Goal: Information Seeking & Learning: Learn about a topic

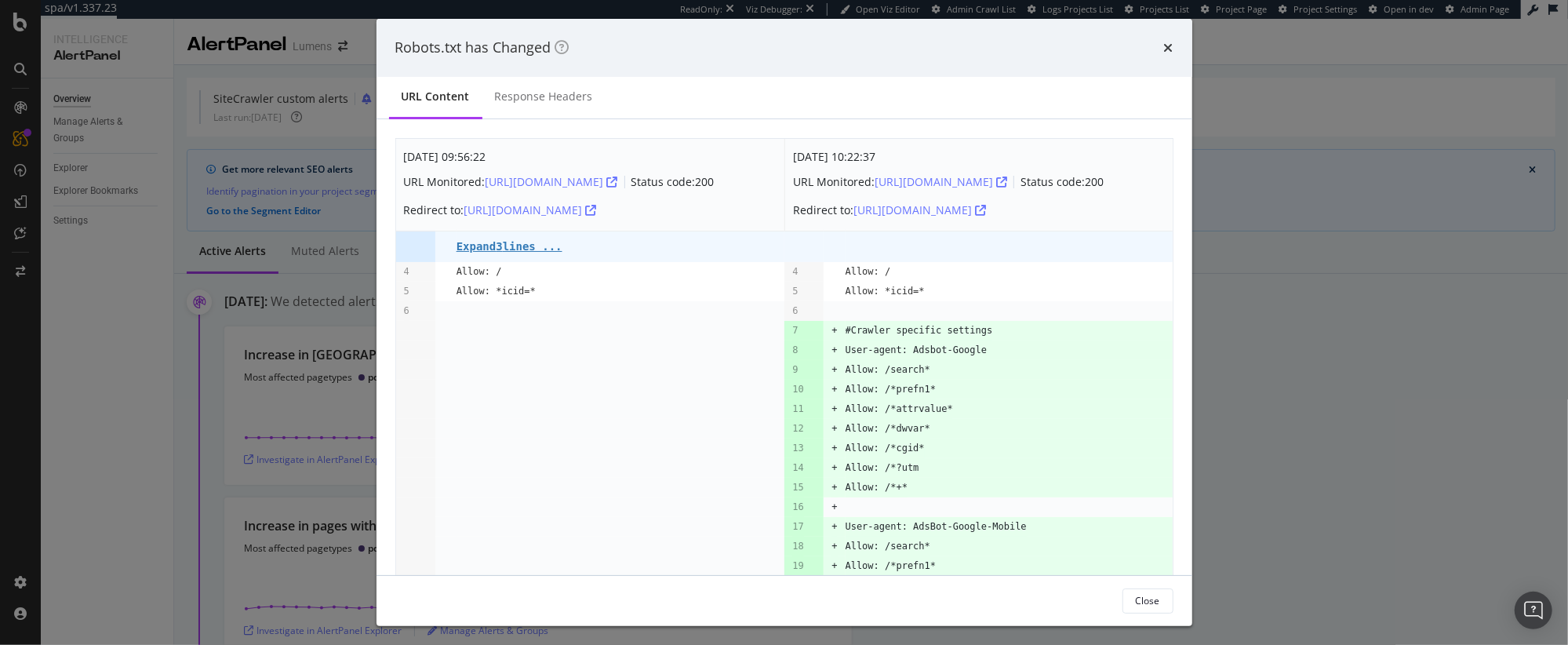
click at [1174, 46] on div "Robots.txt has Changed" at bounding box center [784, 48] width 815 height 58
click at [1169, 48] on icon "times" at bounding box center [1168, 47] width 9 height 13
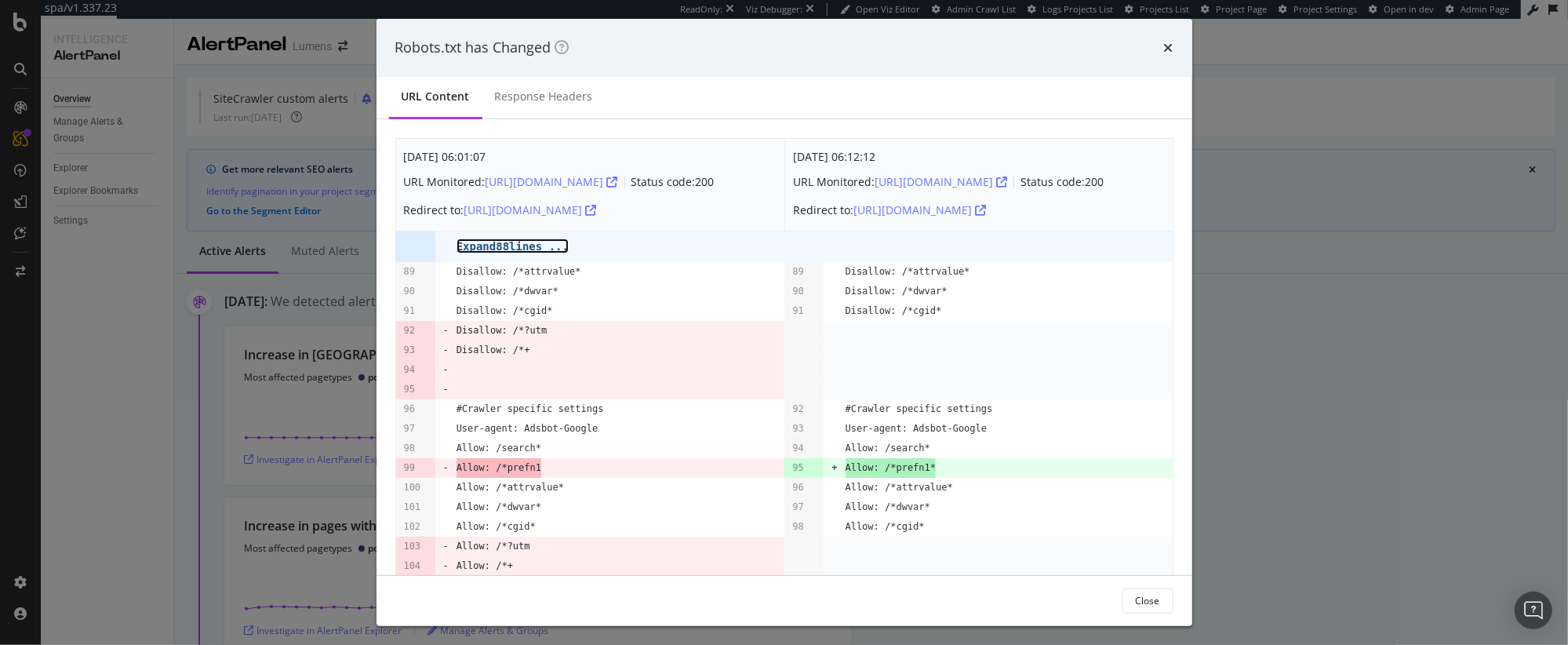
click at [506, 253] on pre "Expand 88 lines ..." at bounding box center [512, 246] width 112 height 13
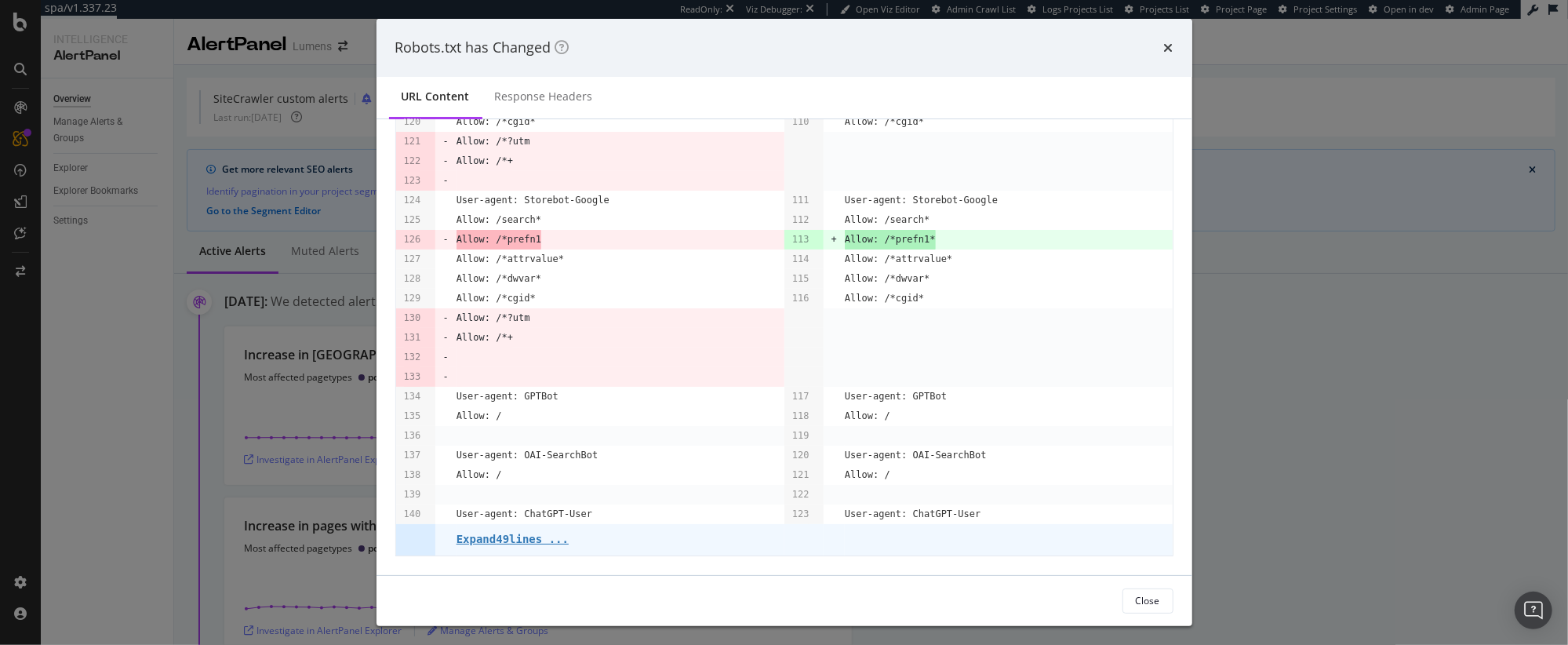
scroll to position [3232, 0]
click at [515, 536] on pre "Expand 49 lines ..." at bounding box center [512, 539] width 112 height 13
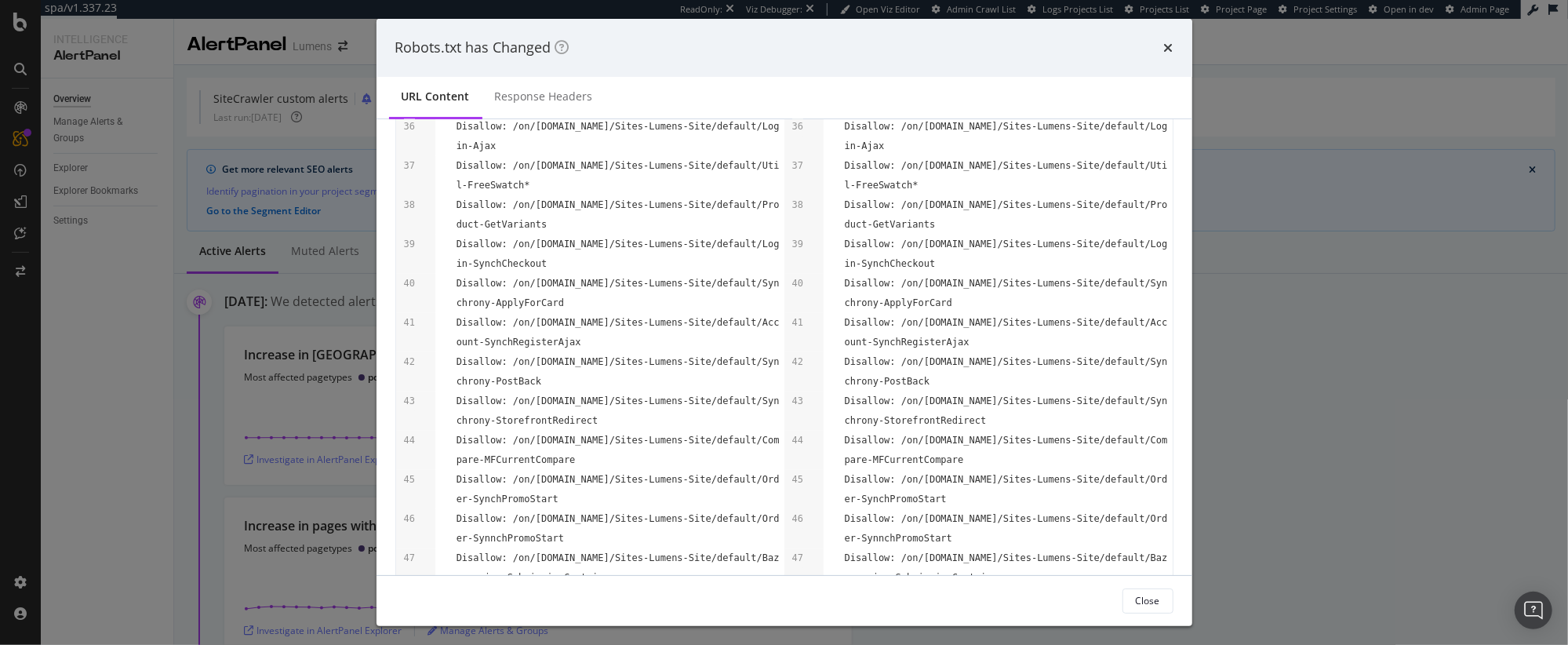
scroll to position [1155, 0]
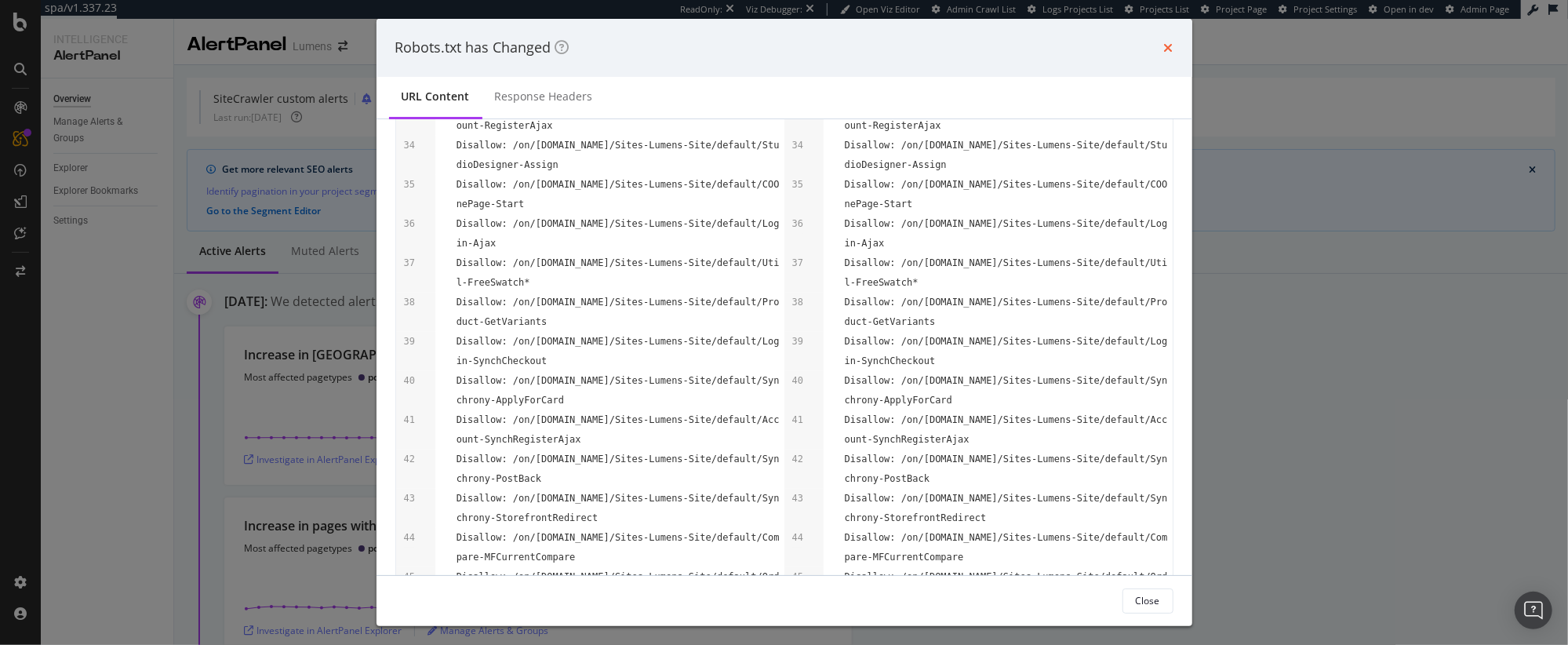
click at [1168, 46] on icon "times" at bounding box center [1168, 47] width 9 height 13
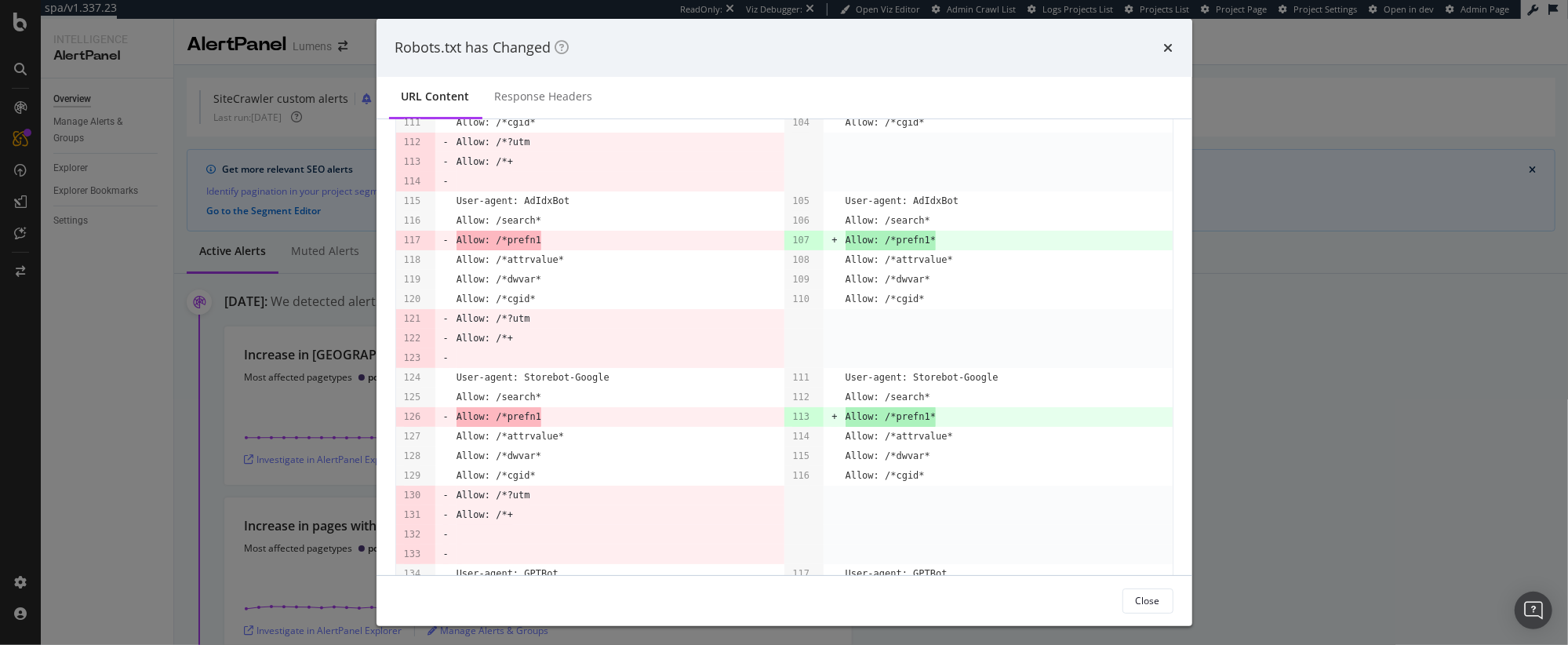
scroll to position [743, 0]
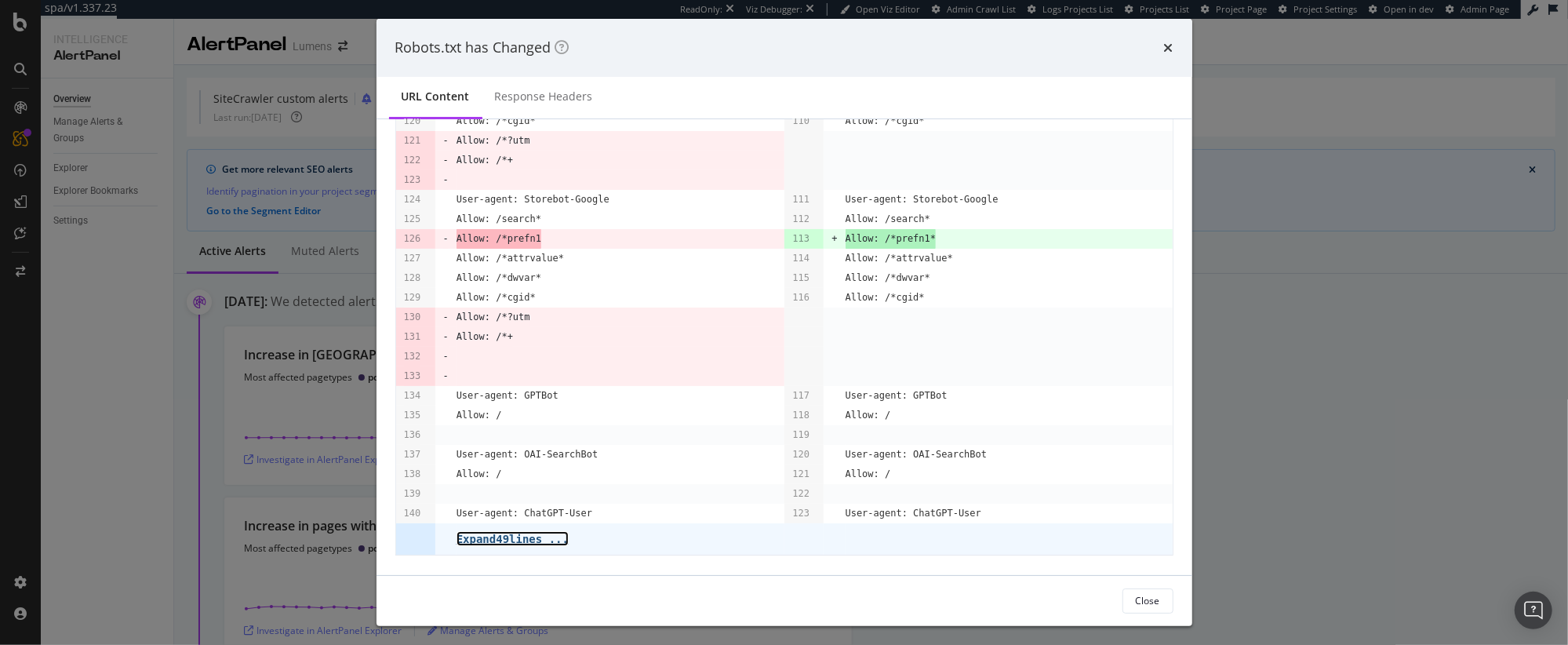
click at [542, 539] on pre "Expand 49 lines ..." at bounding box center [512, 539] width 112 height 13
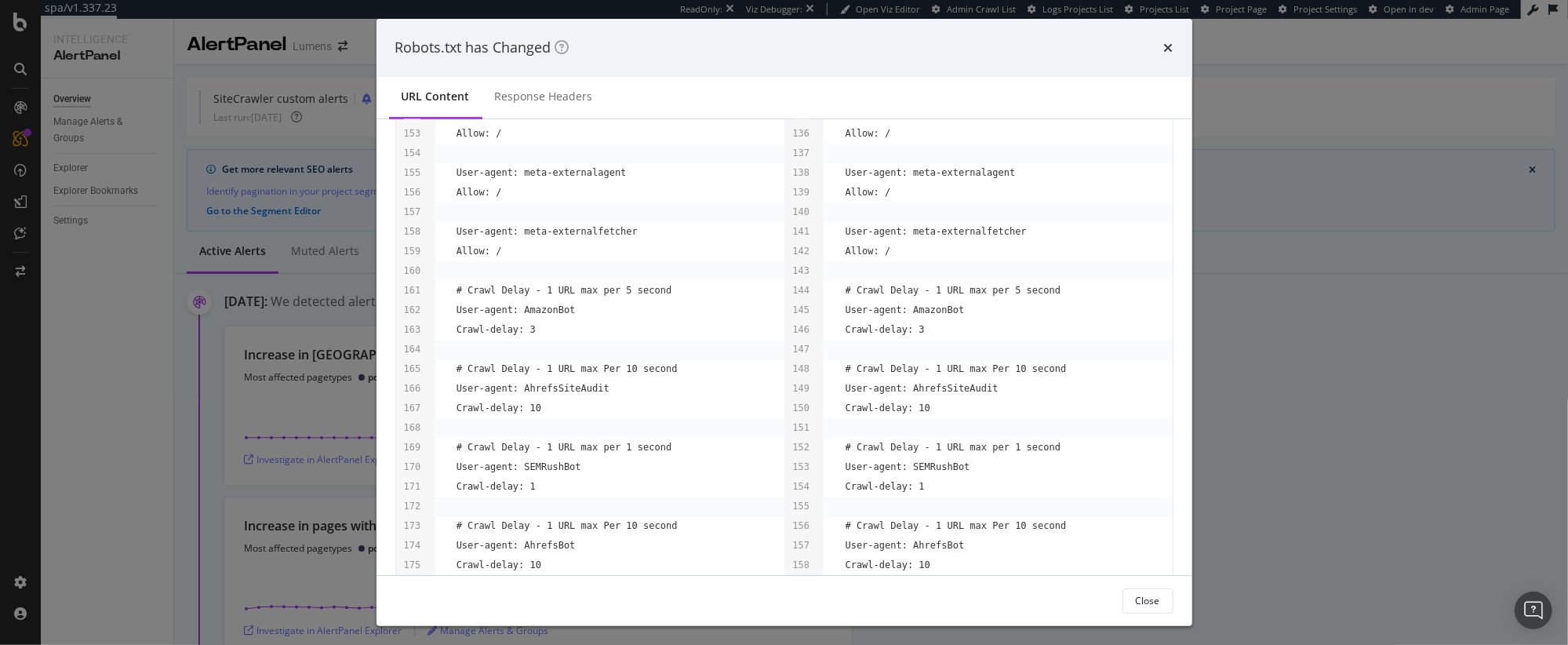
scroll to position [1673, 0]
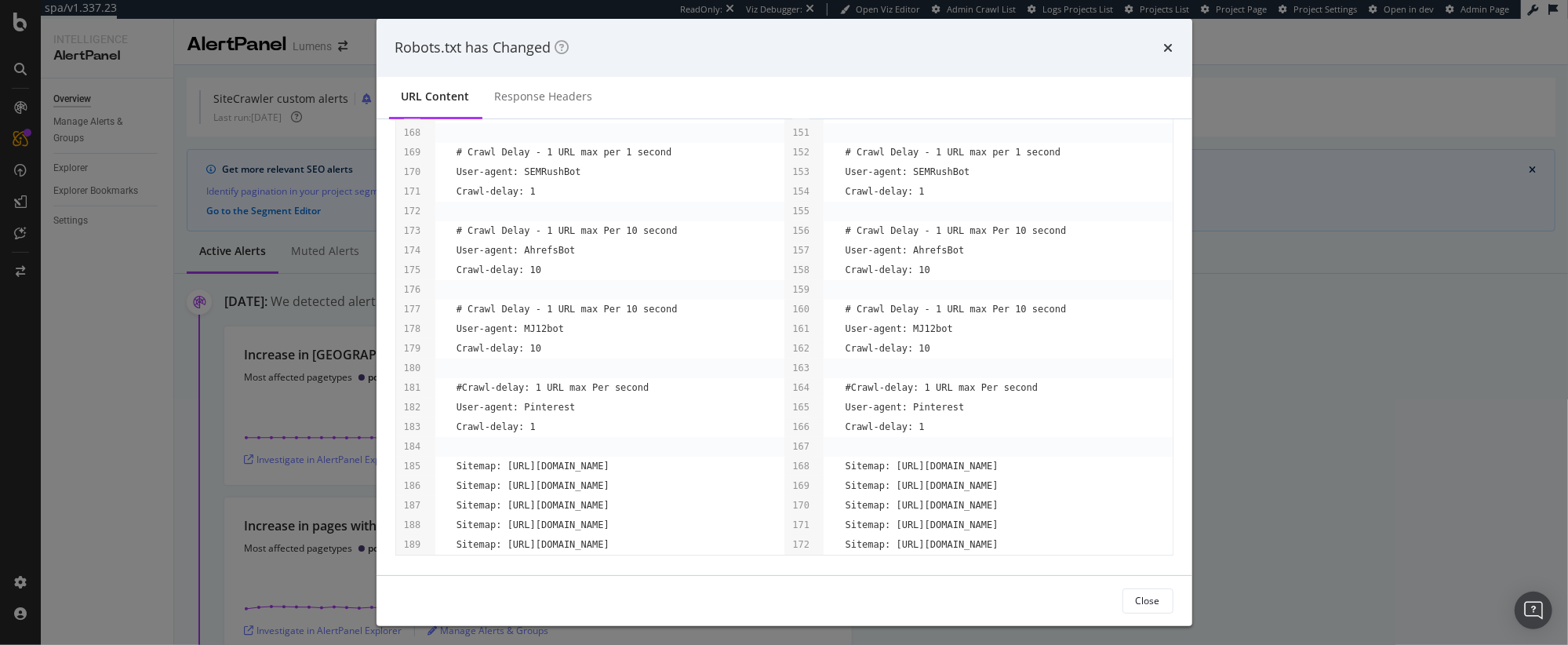
click at [125, 360] on div "Robots.txt has Changed URL Content Response Headers Aug. 26th 2025 06:01:07 URL…" at bounding box center [784, 322] width 1568 height 645
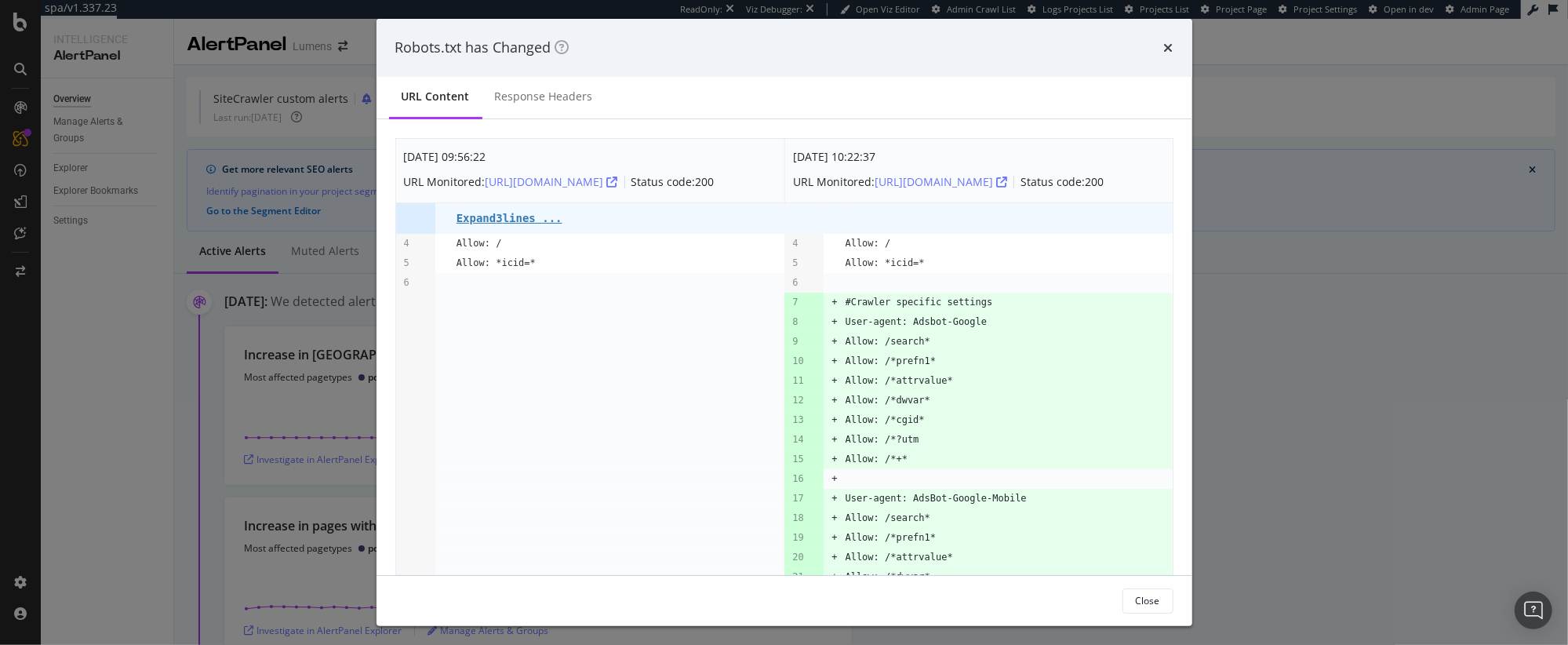
click at [527, 350] on td "modal" at bounding box center [621, 342] width 329 height 20
click at [512, 224] on pre "Expand 3 lines ..." at bounding box center [509, 218] width 106 height 13
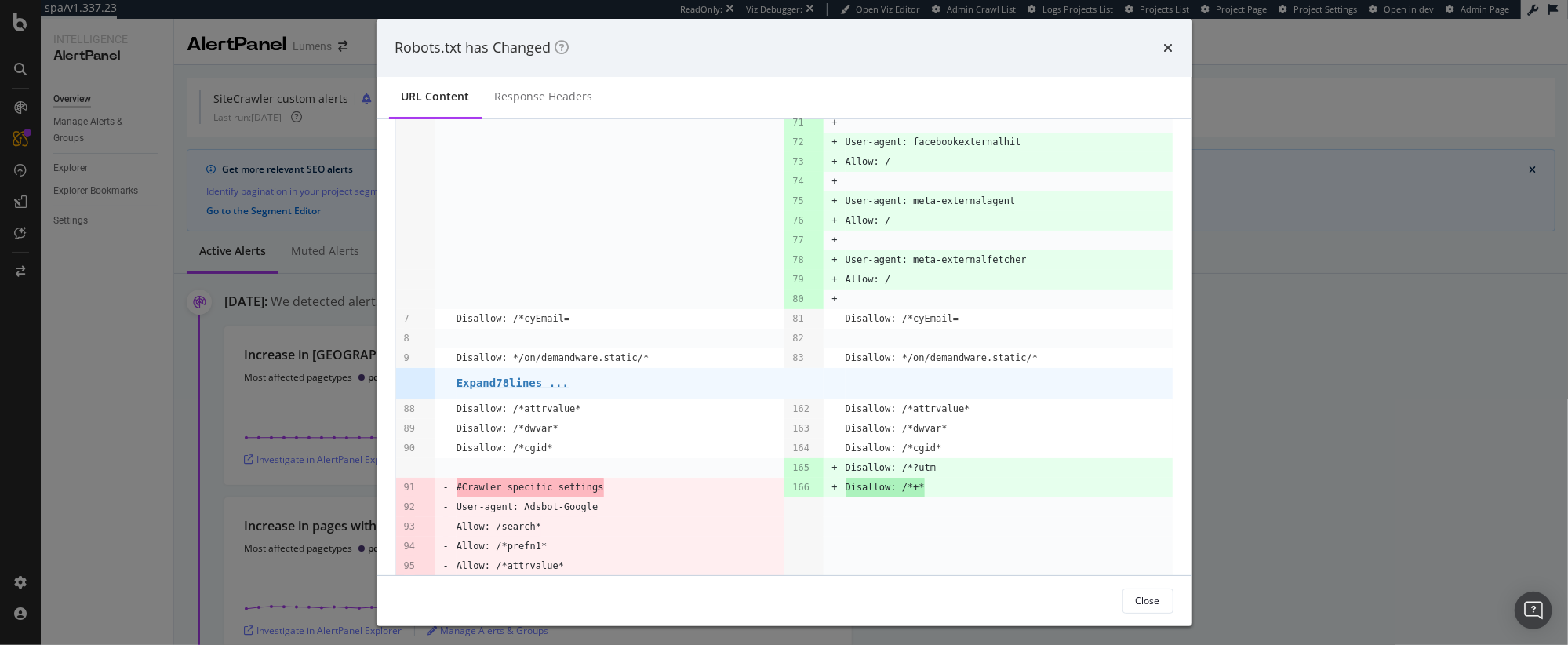
scroll to position [1466, 0]
drag, startPoint x: 861, startPoint y: 313, endPoint x: 992, endPoint y: 290, distance: 133.0
click at [988, 287] on tbody "Sep. 9th 2025 09:56:22 URL Monitored: https://www.lumens.com/robots.txt Status …" at bounding box center [784, 188] width 777 height 3031
click at [1045, 326] on td "Disallow: /*cyEmail=" at bounding box center [1008, 316] width 327 height 20
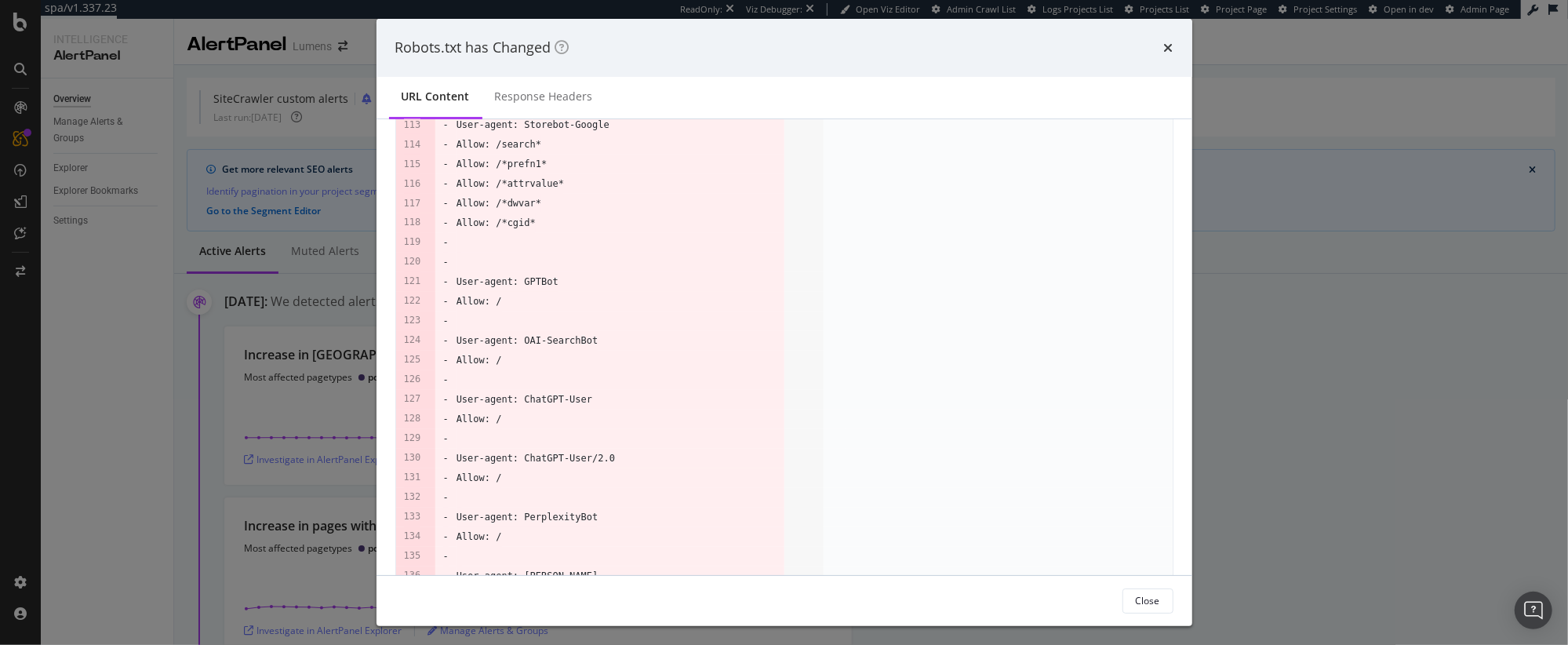
scroll to position [2628, 0]
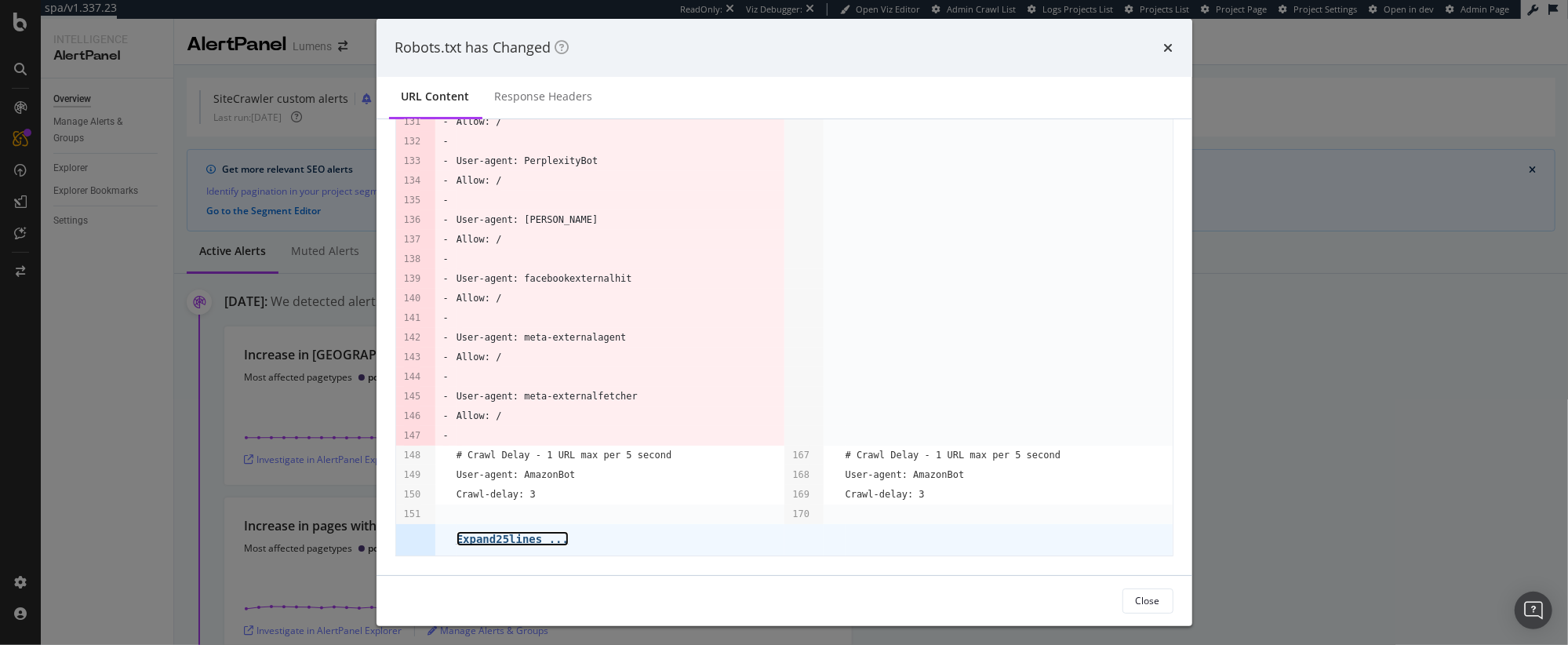
click at [507, 536] on pre "Expand 25 lines ..." at bounding box center [512, 539] width 112 height 13
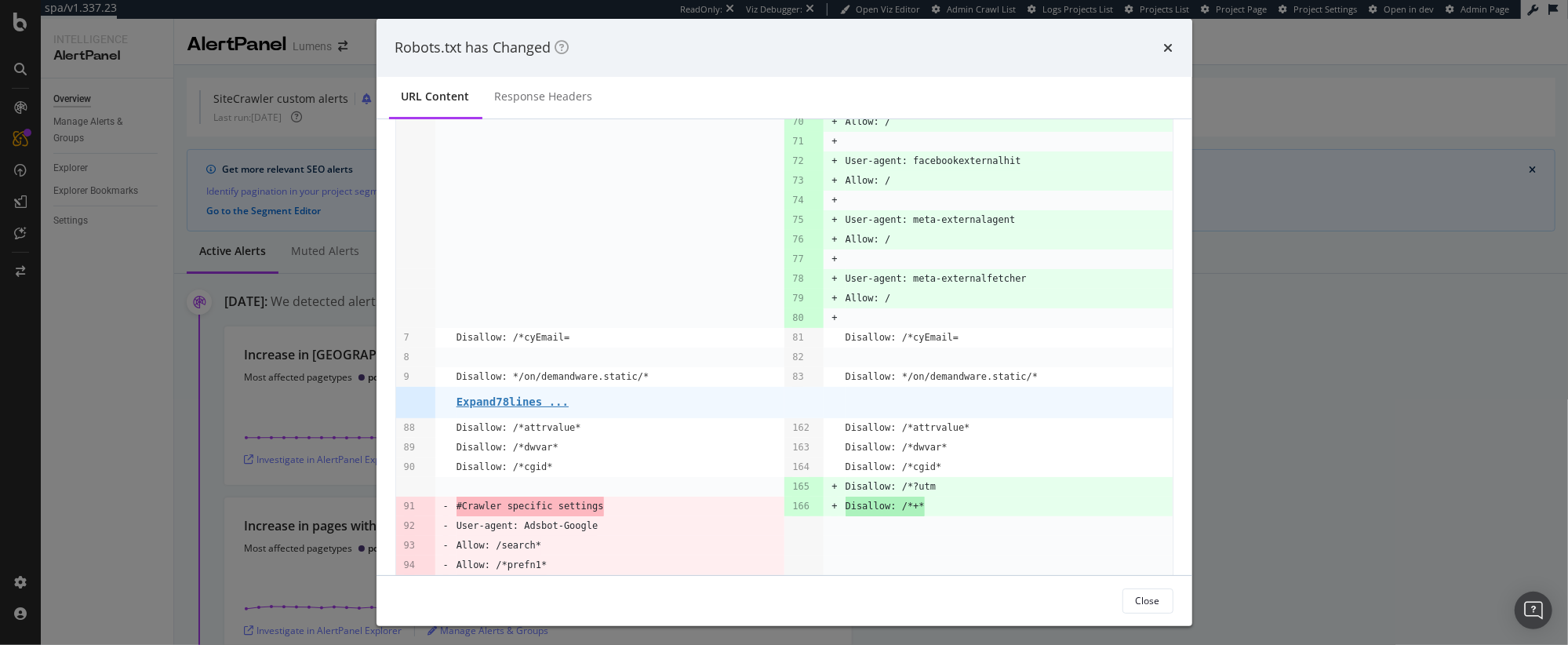
scroll to position [1445, 0]
click at [512, 409] on pre "Expand 78 lines ..." at bounding box center [512, 403] width 112 height 13
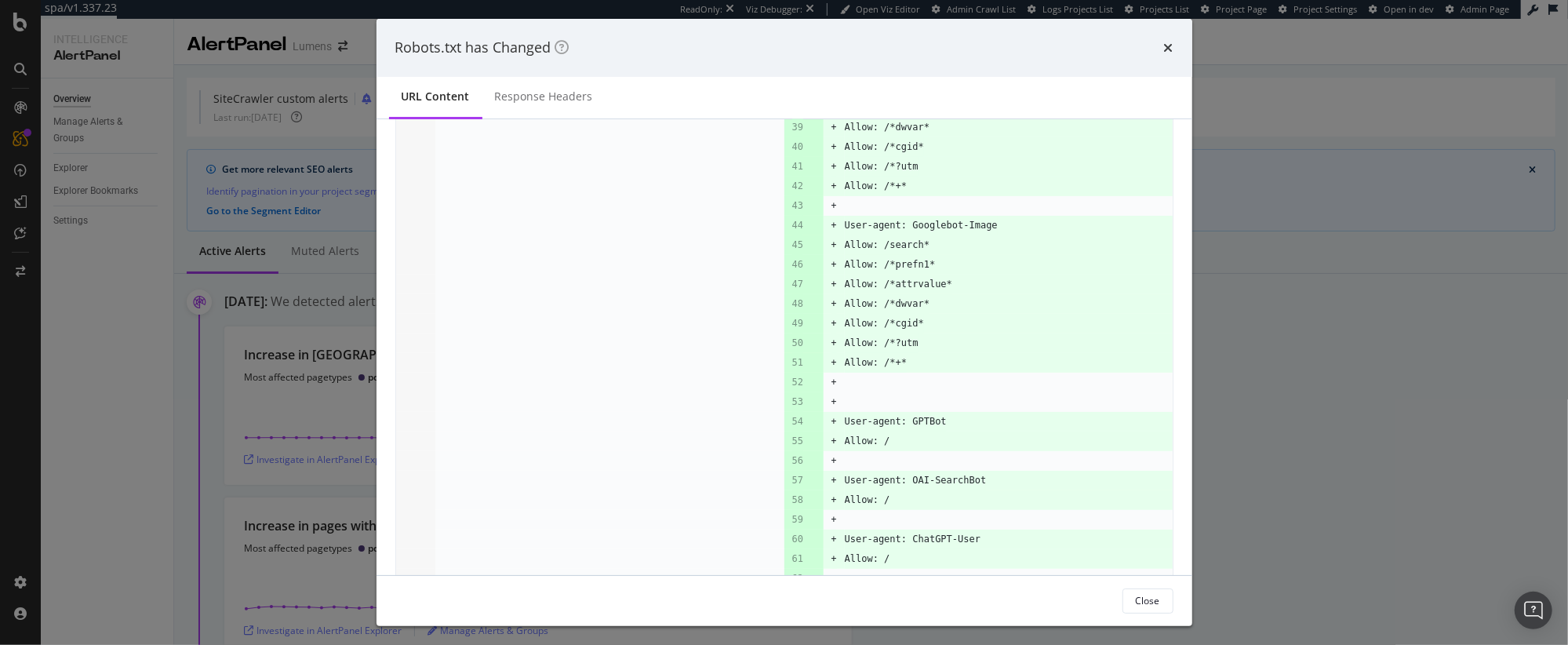
scroll to position [0, 0]
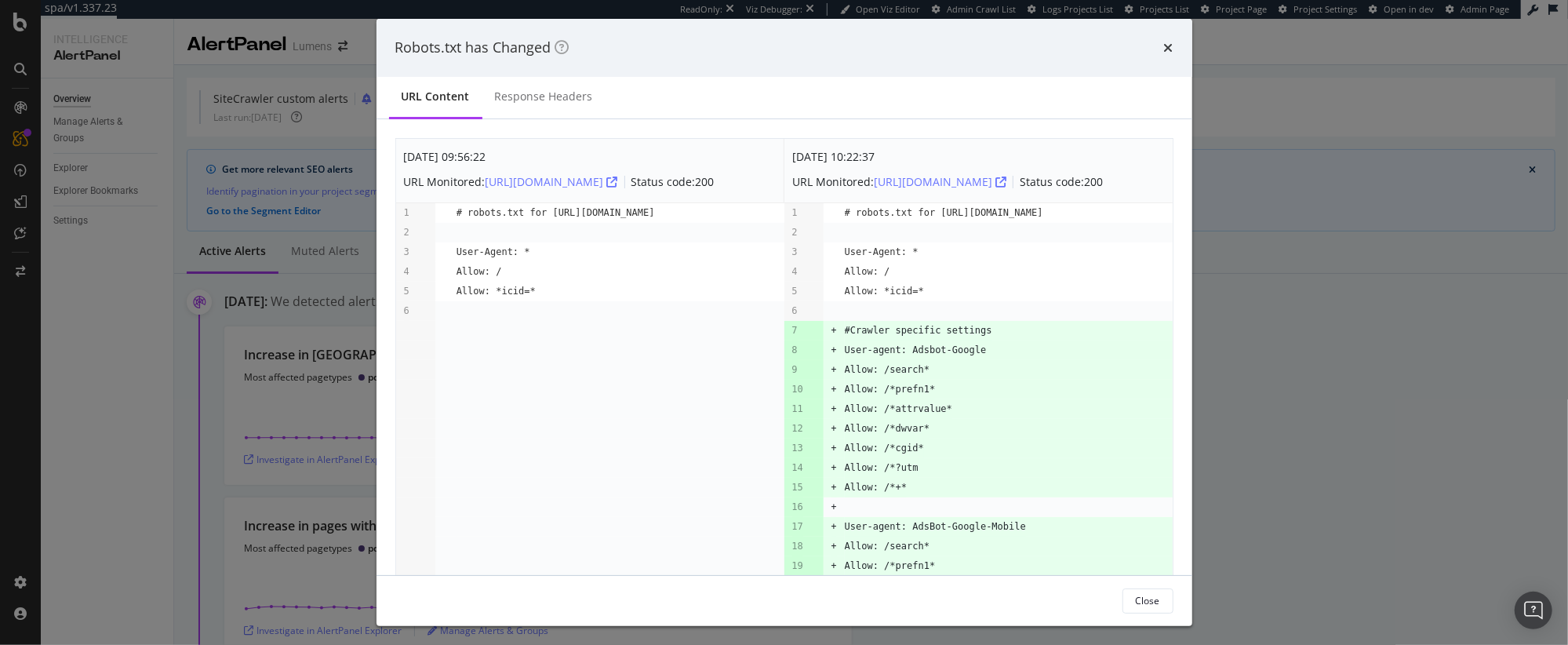
drag, startPoint x: 445, startPoint y: 303, endPoint x: 970, endPoint y: 313, distance: 525.1
click at [951, 301] on tr "5 Allow: *icid=* 5 Allow: *icid=*" at bounding box center [784, 291] width 777 height 20
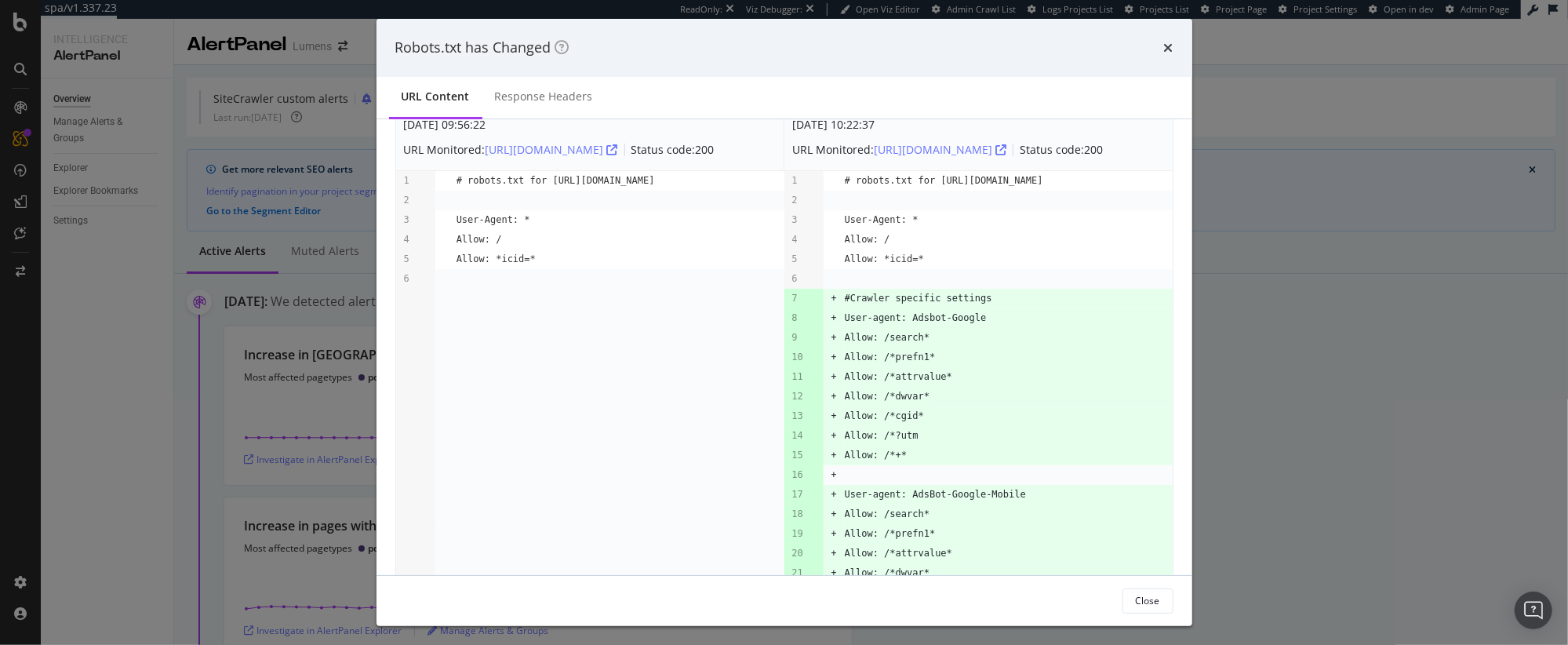
scroll to position [16, 0]
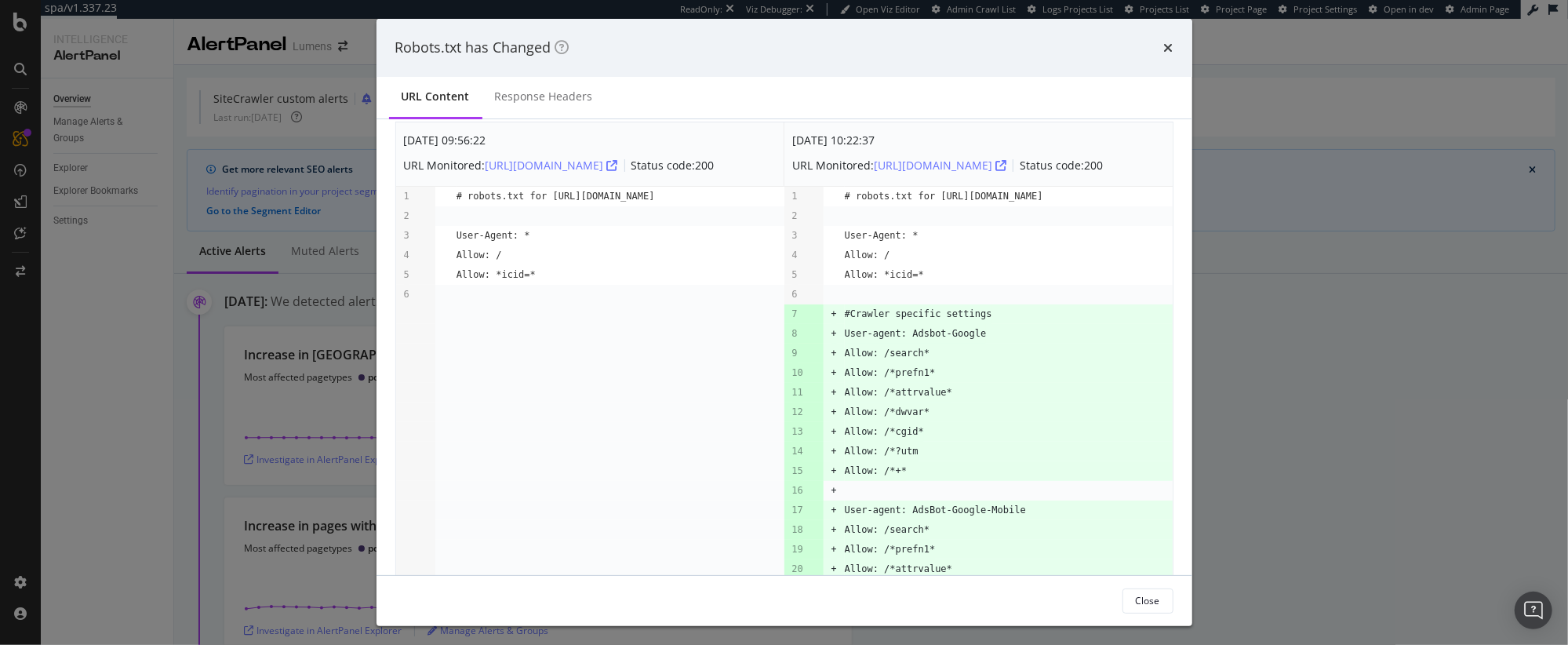
click at [1317, 282] on div "Robots.txt has Changed URL Content Response Headers Sep. 9th 2025 09:56:22 URL …" at bounding box center [784, 322] width 1568 height 645
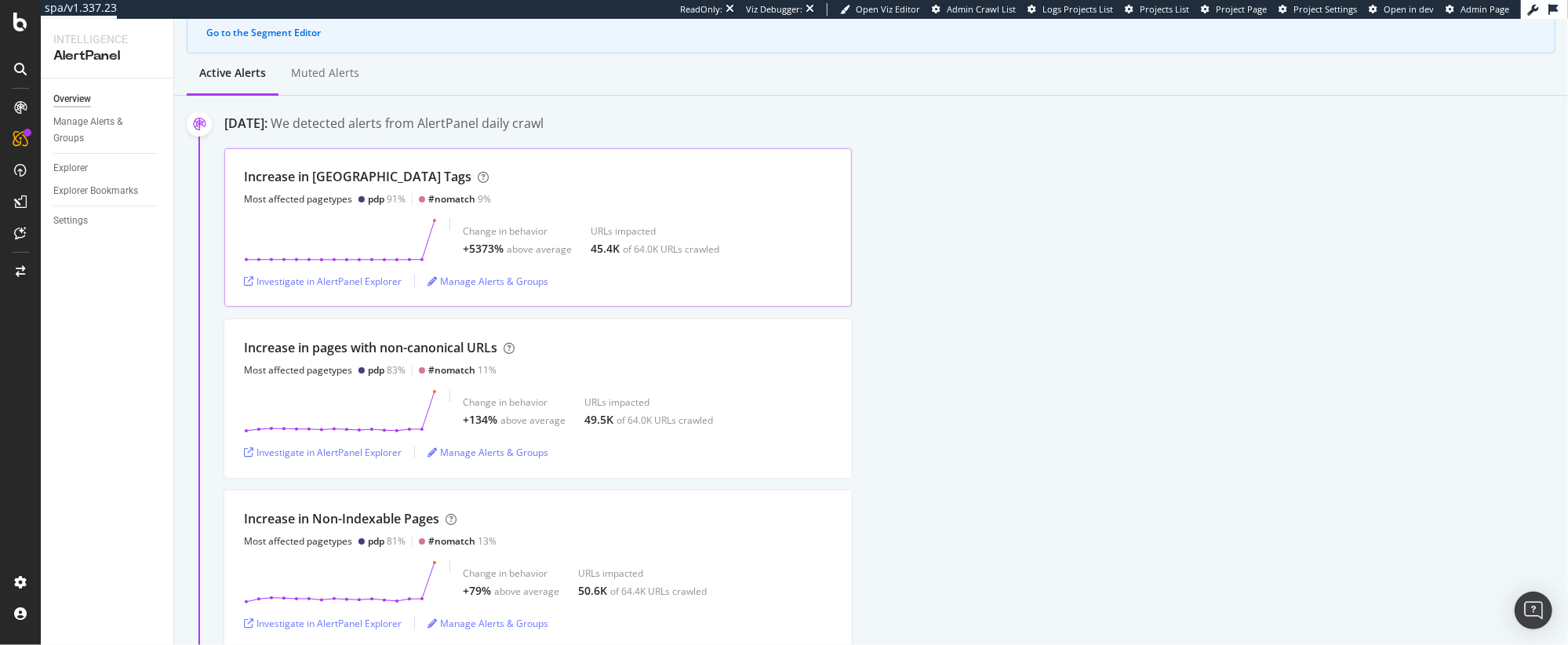
scroll to position [187, 0]
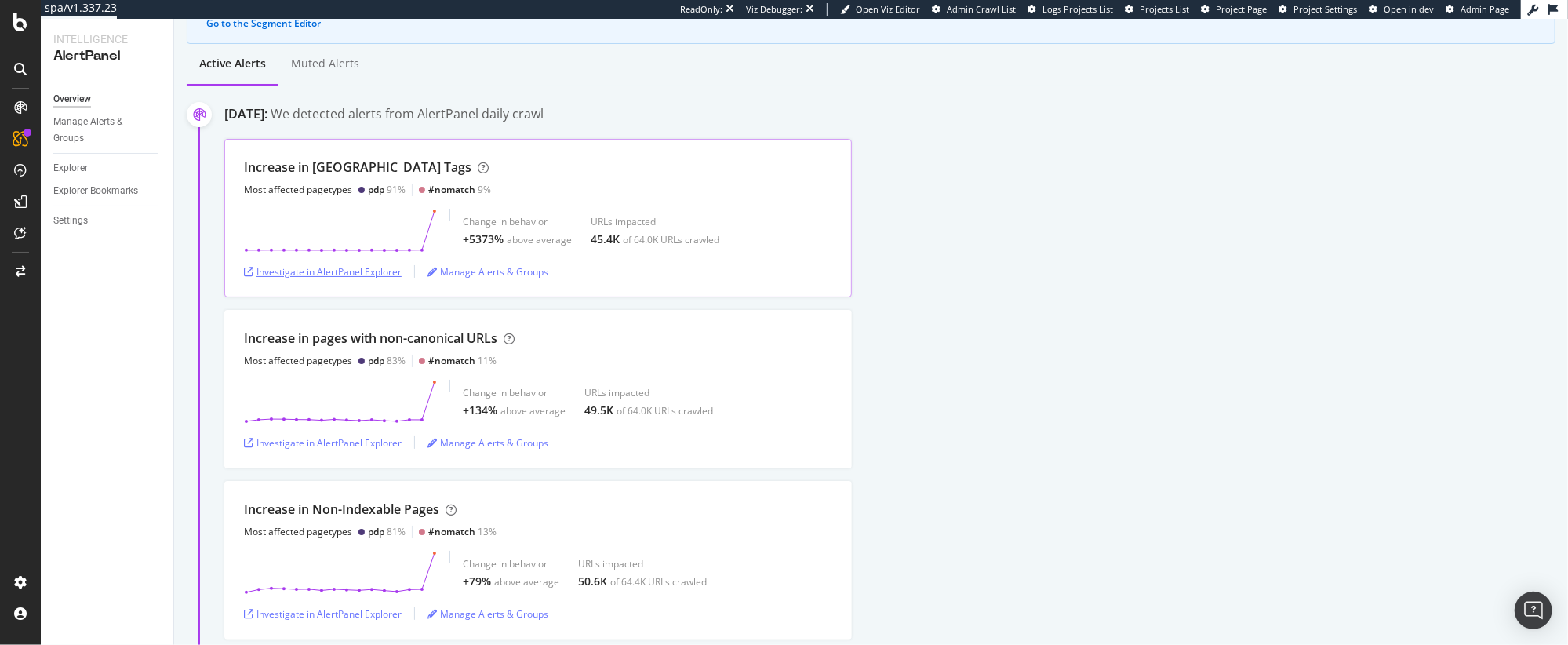
click at [340, 272] on div "Investigate in AlertPanel Explorer" at bounding box center [323, 272] width 158 height 14
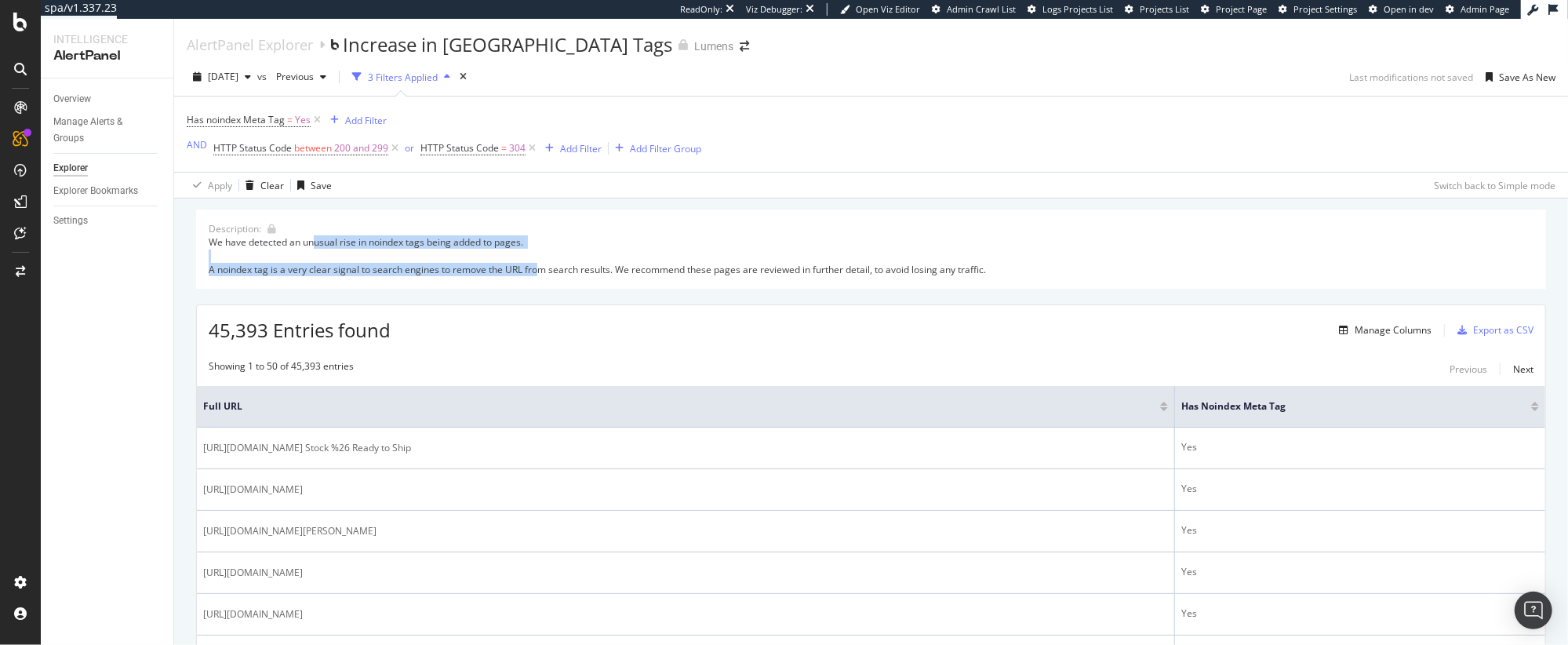
drag, startPoint x: 330, startPoint y: 241, endPoint x: 540, endPoint y: 271, distance: 212.1
click at [539, 271] on div "We have detected an unusual rise in noindex tags being added to pages. A noinde…" at bounding box center [871, 255] width 1325 height 40
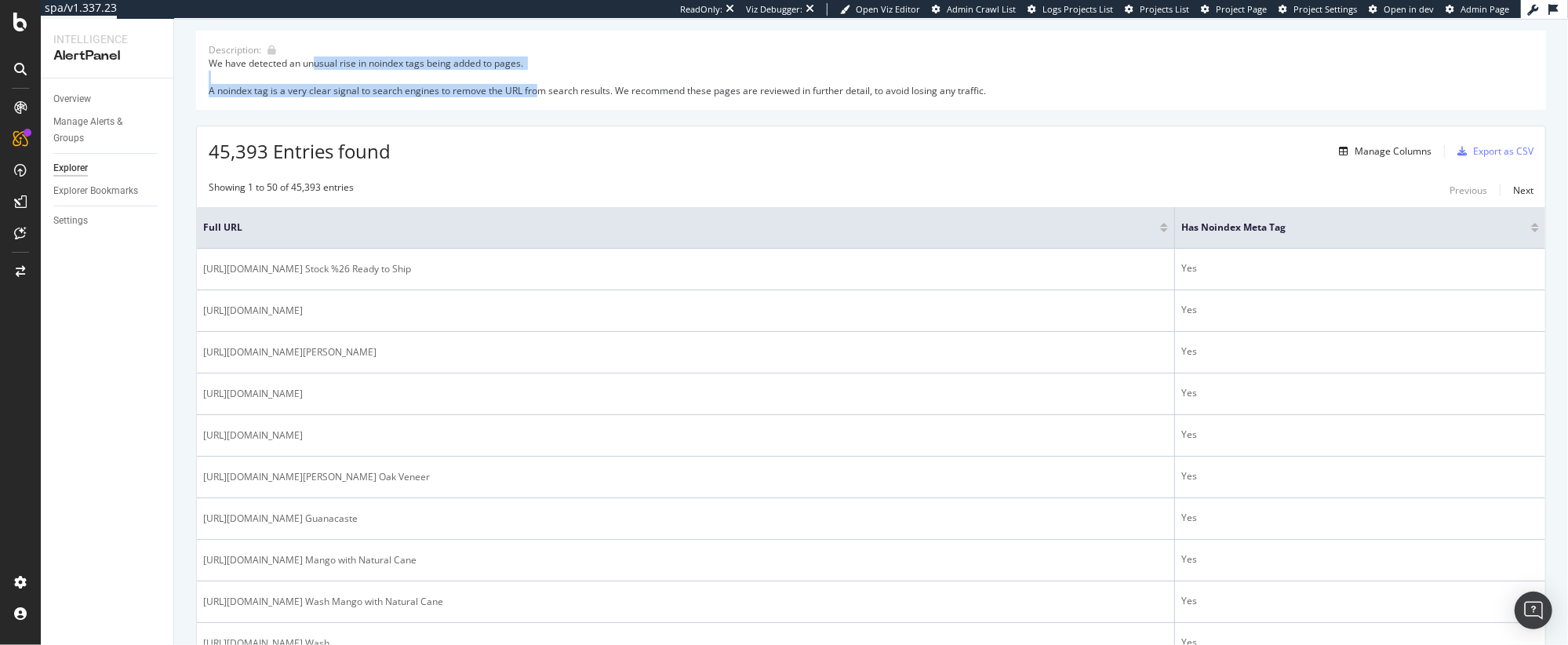
scroll to position [181, 0]
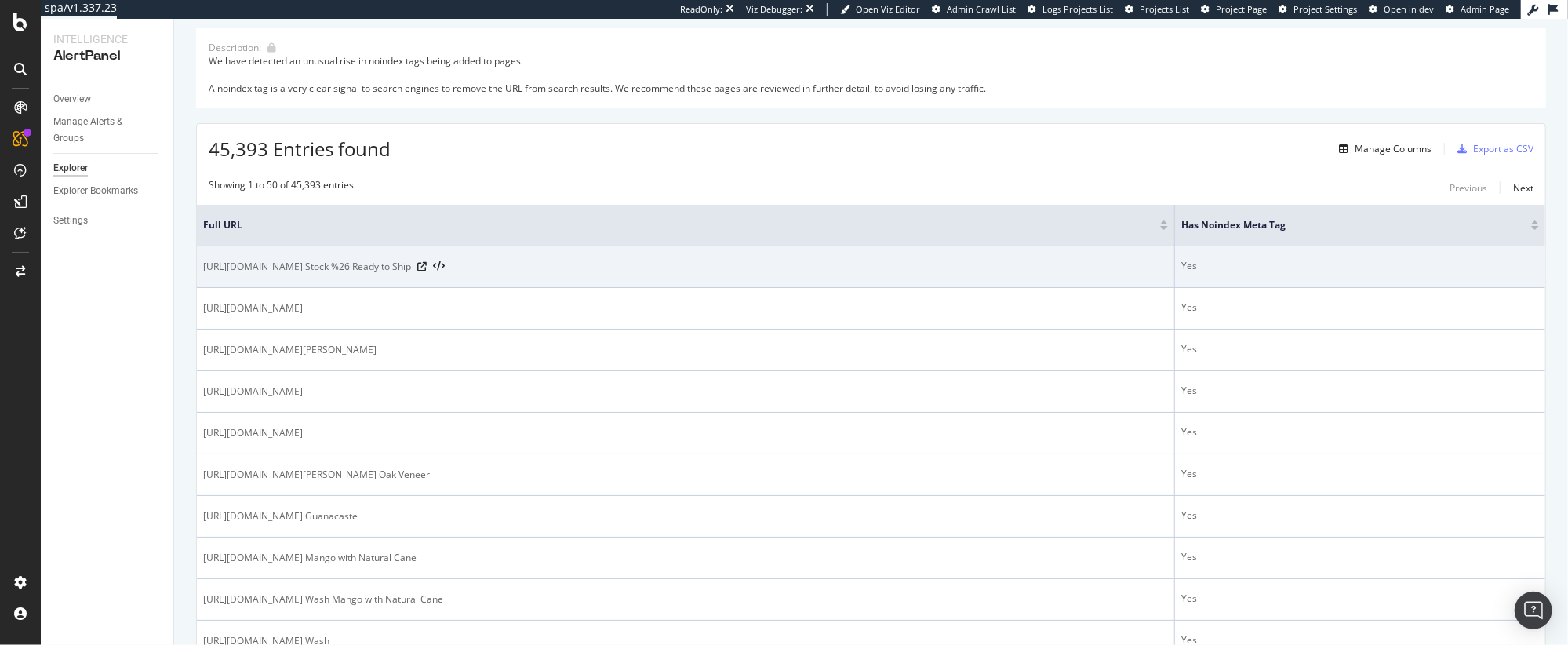
click at [411, 271] on span "[URL][DOMAIN_NAME] Stock %26 Ready to Ship" at bounding box center [307, 267] width 208 height 15
click at [445, 265] on icon at bounding box center [439, 266] width 12 height 11
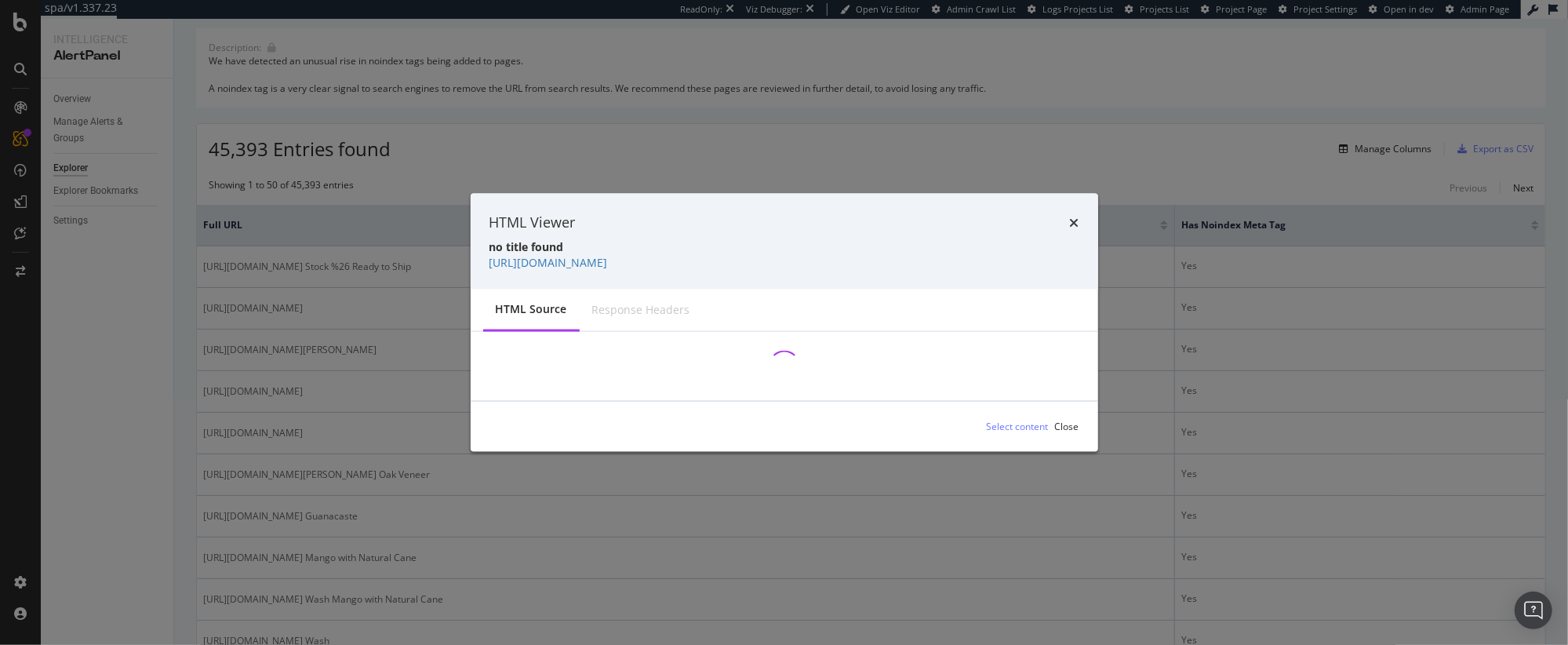
click at [1075, 216] on icon "times" at bounding box center [1075, 222] width 9 height 13
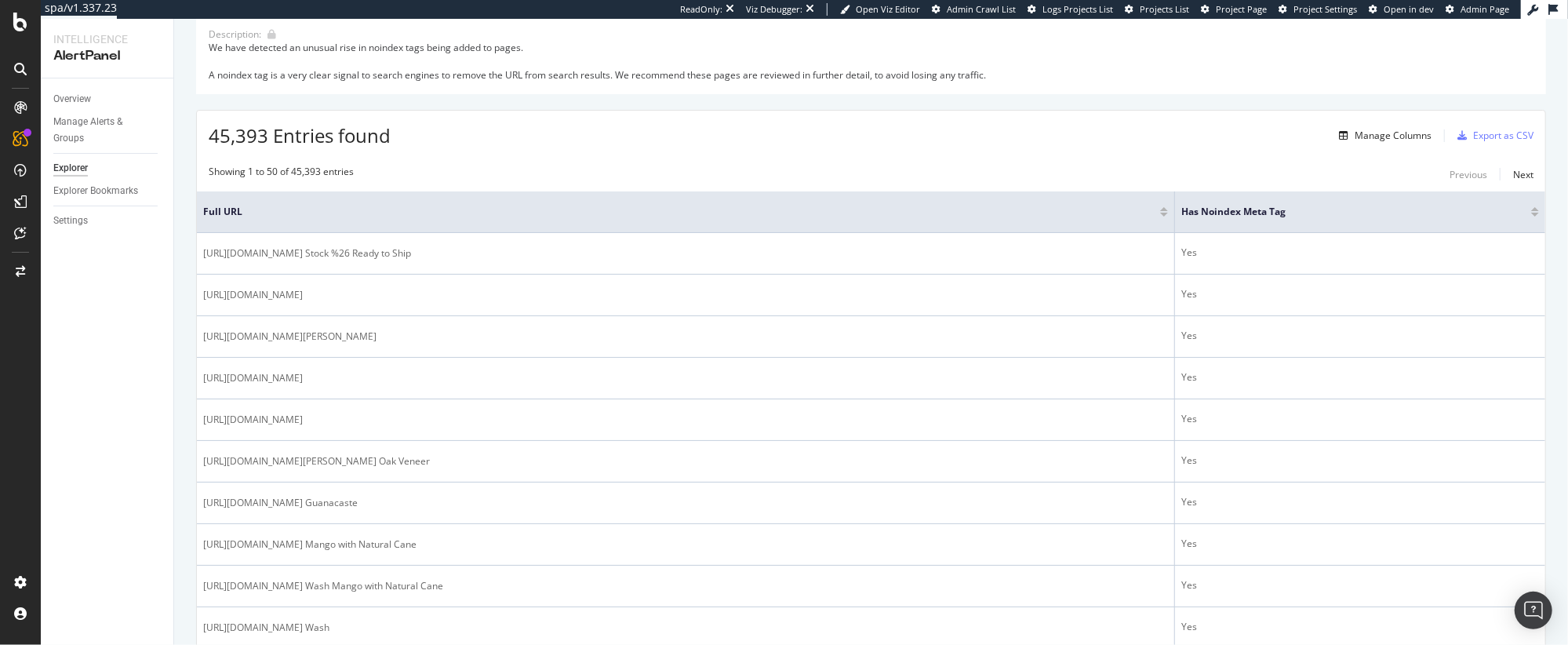
scroll to position [195, 0]
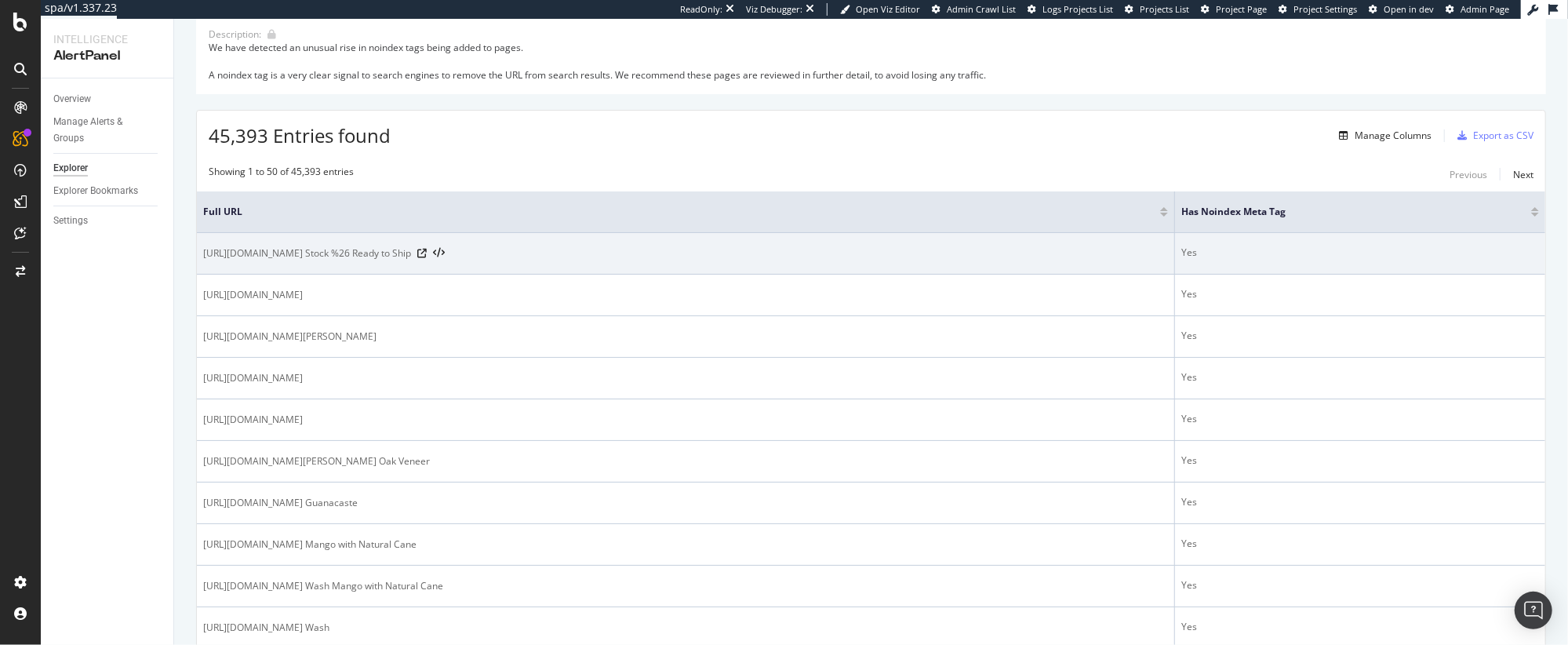
drag, startPoint x: 415, startPoint y: 253, endPoint x: 533, endPoint y: 257, distance: 118.1
click at [411, 257] on span "[URL][DOMAIN_NAME] Stock %26 Ready to Ship" at bounding box center [307, 253] width 208 height 15
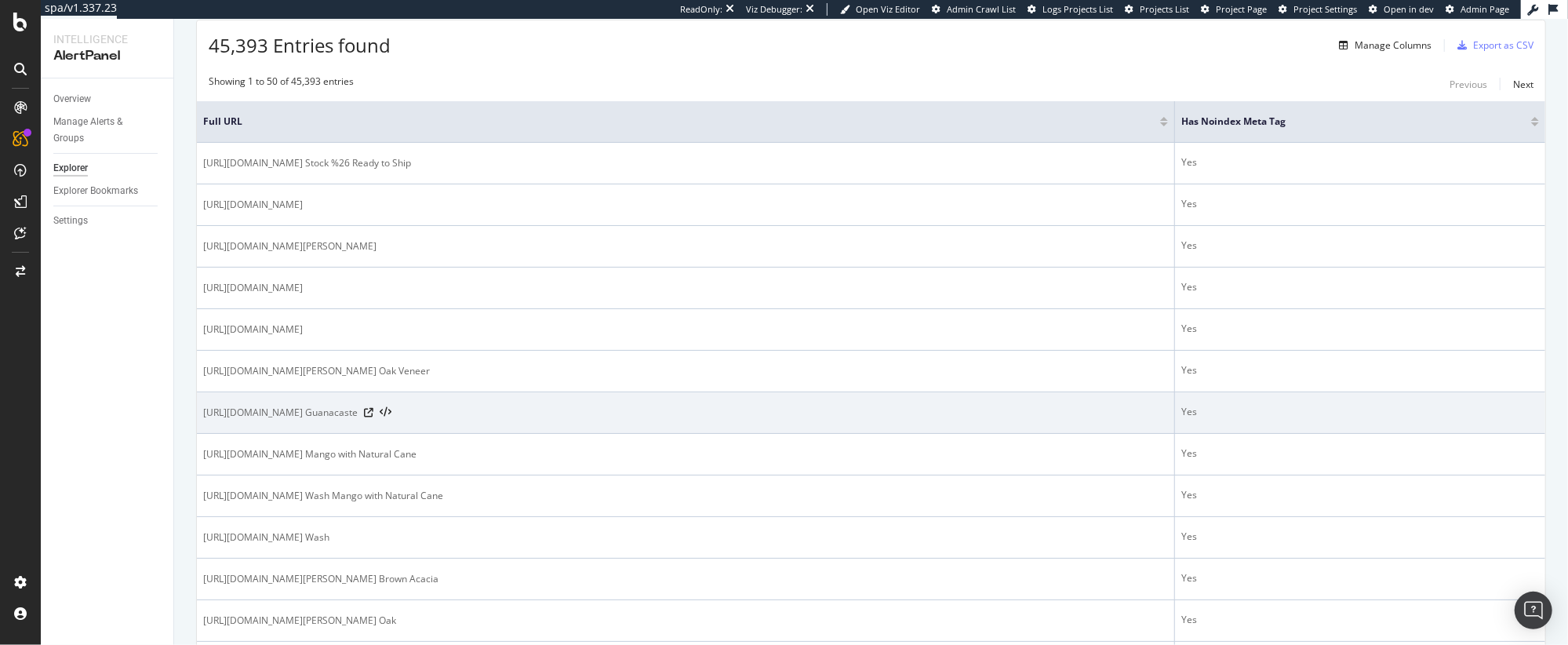
scroll to position [386, 0]
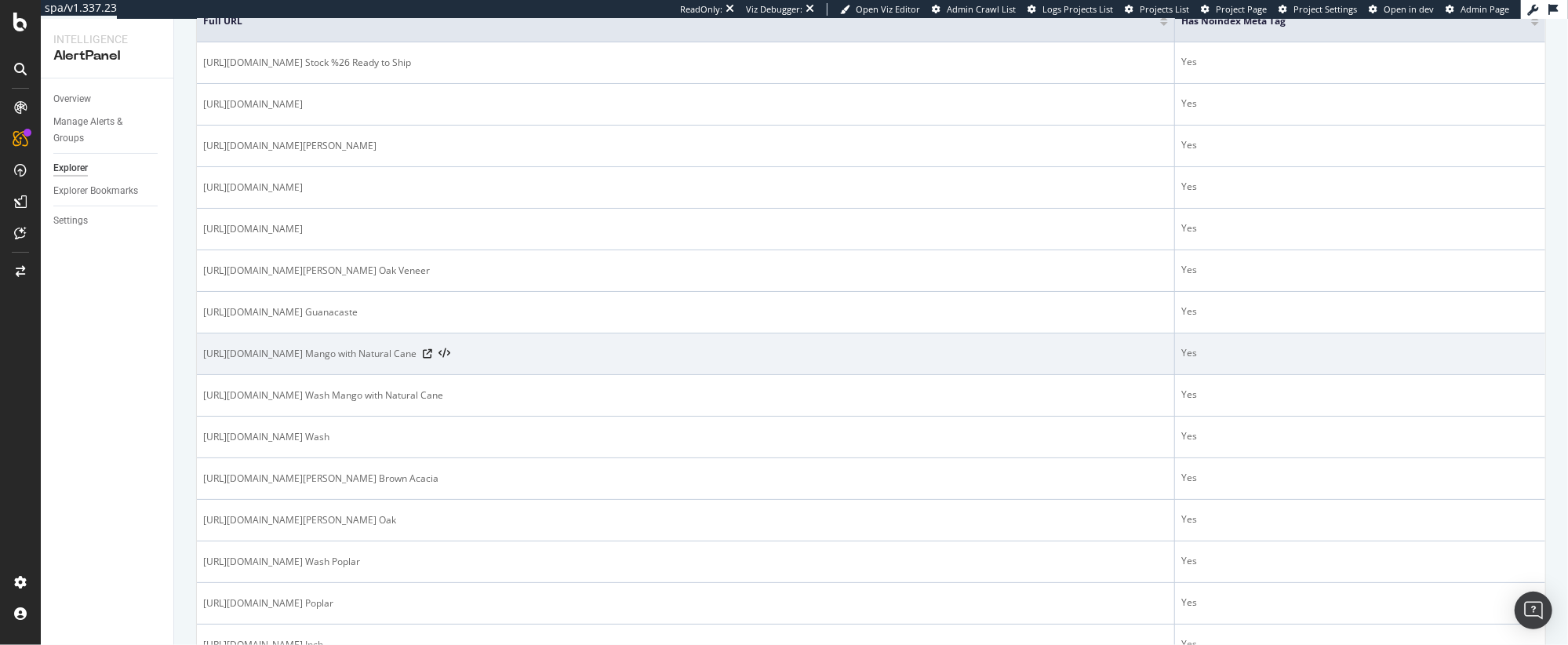
drag, startPoint x: 305, startPoint y: 355, endPoint x: 598, endPoint y: 356, distance: 293.0
click at [416, 356] on span "[URL][DOMAIN_NAME] Mango with Natural Cane" at bounding box center [310, 354] width 214 height 15
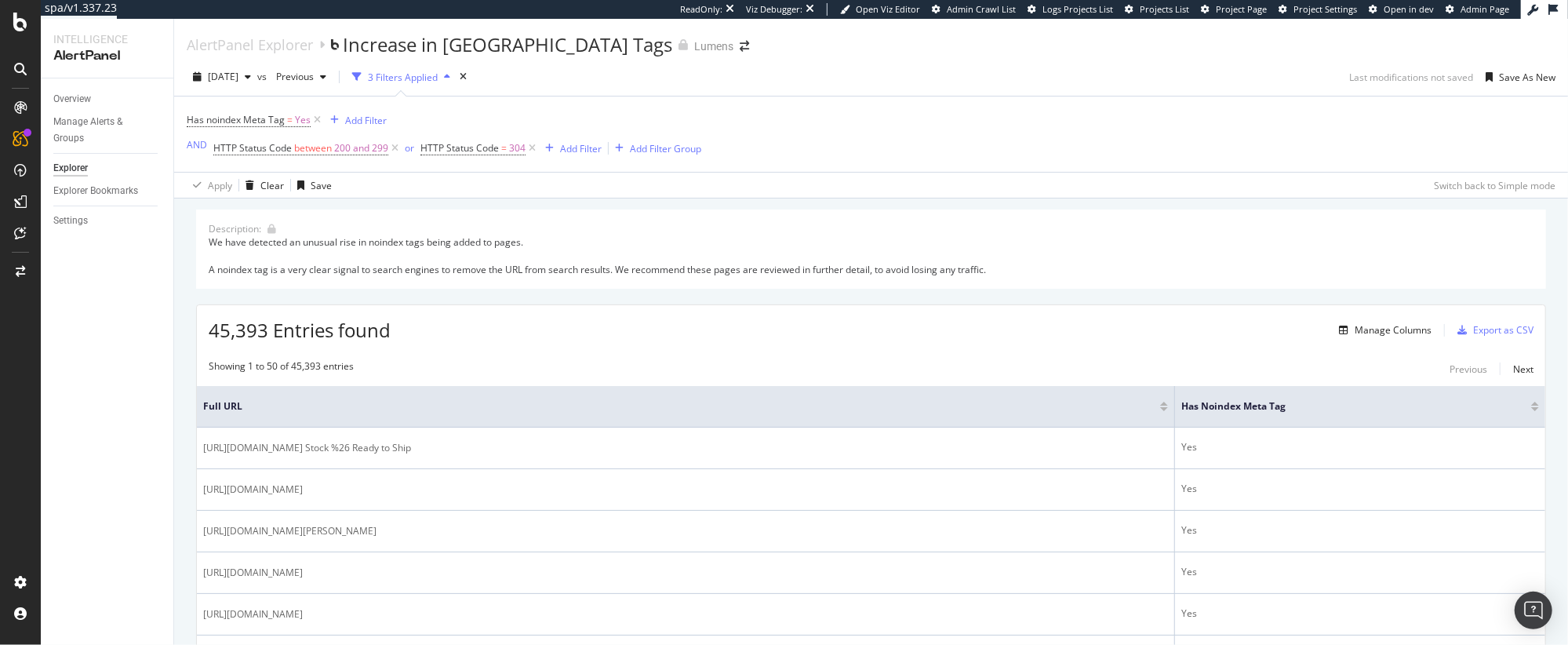
scroll to position [2, 0]
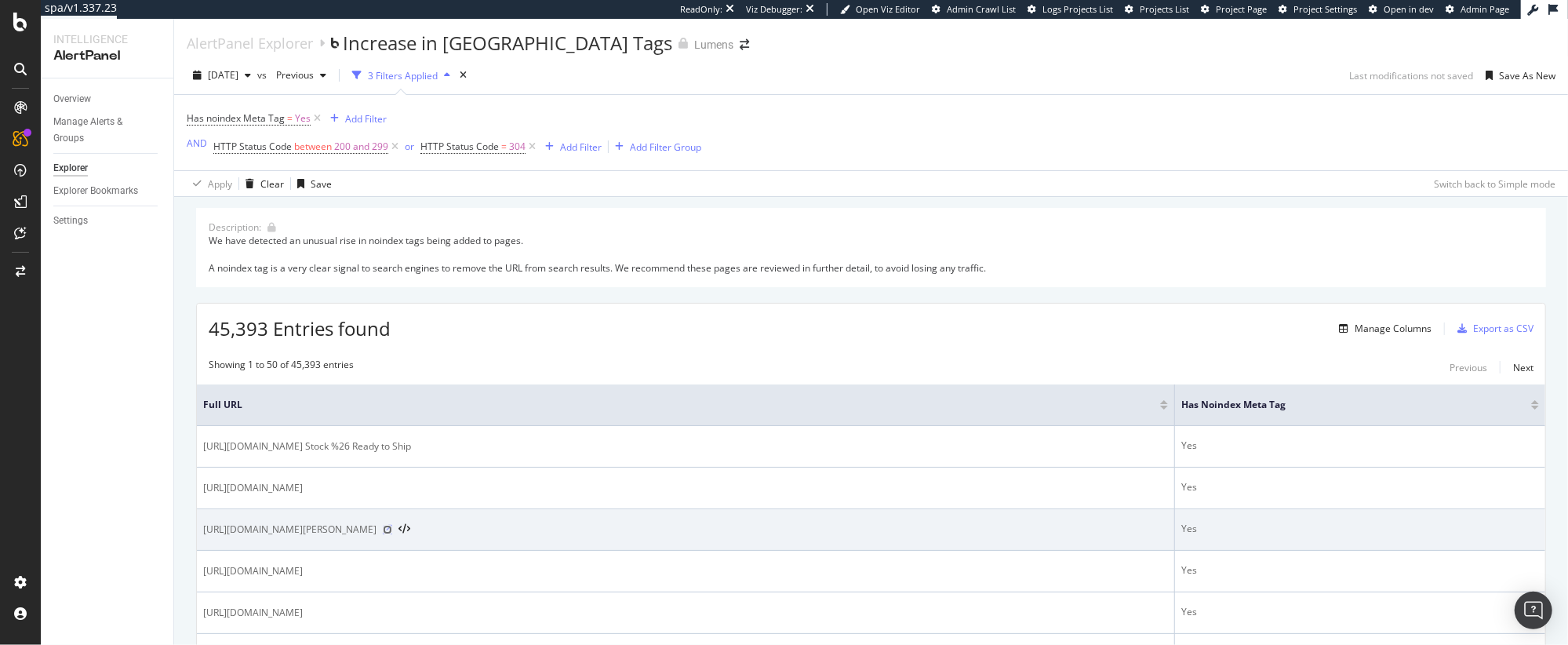
click at [392, 529] on icon at bounding box center [387, 529] width 9 height 9
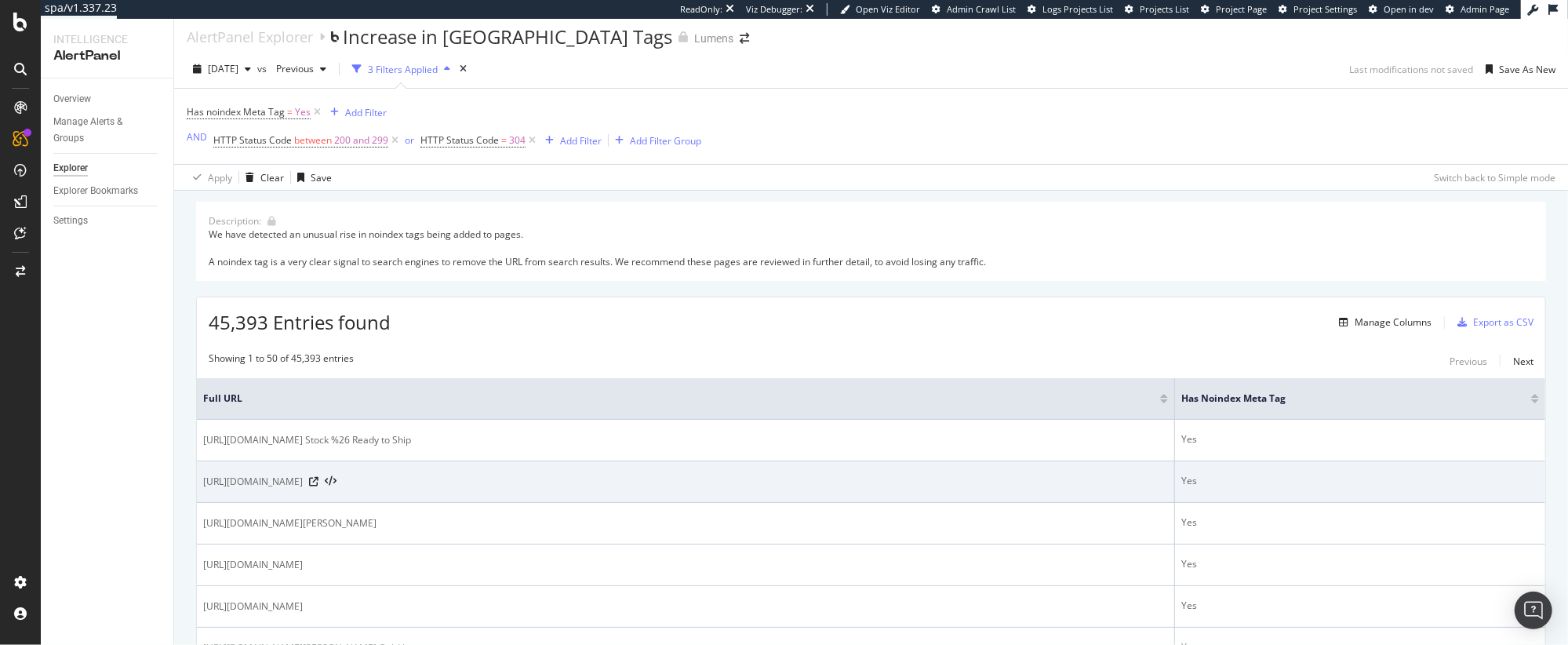
scroll to position [16, 0]
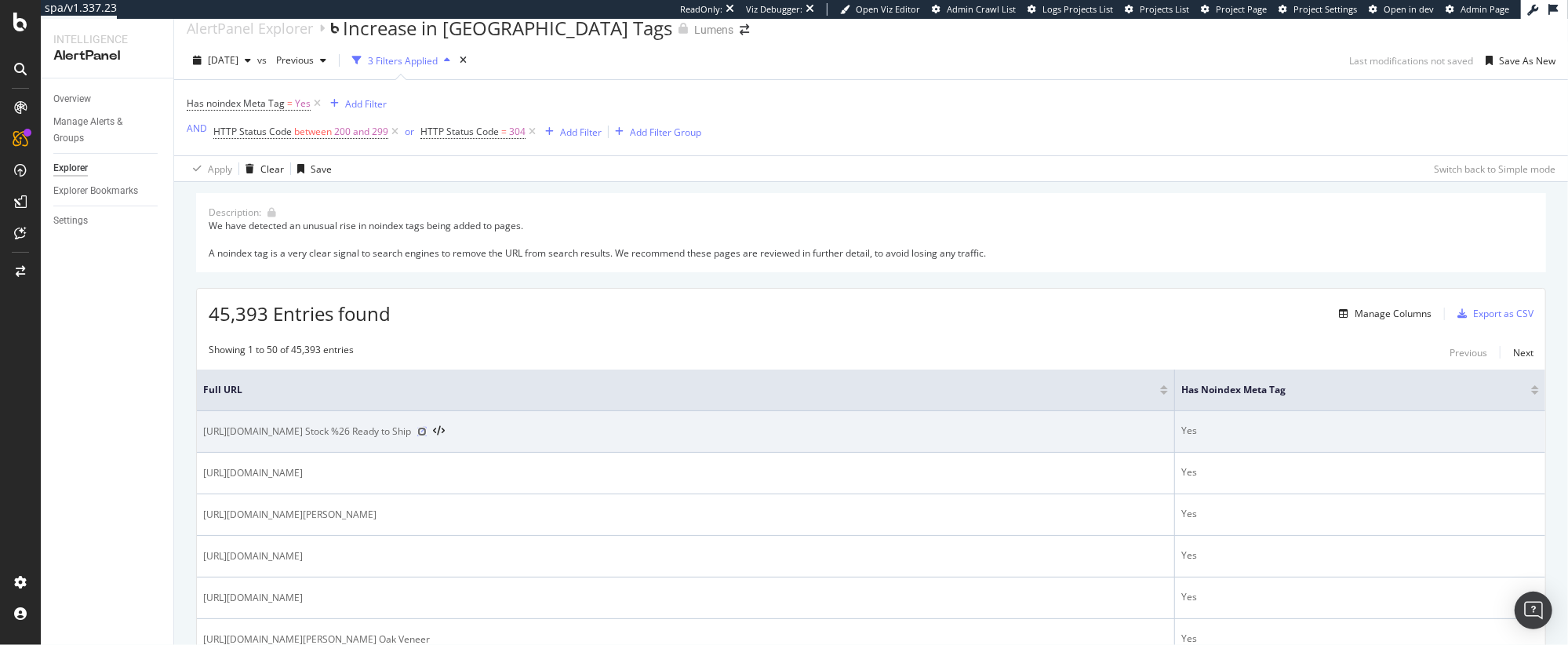
click at [427, 430] on icon at bounding box center [421, 431] width 9 height 9
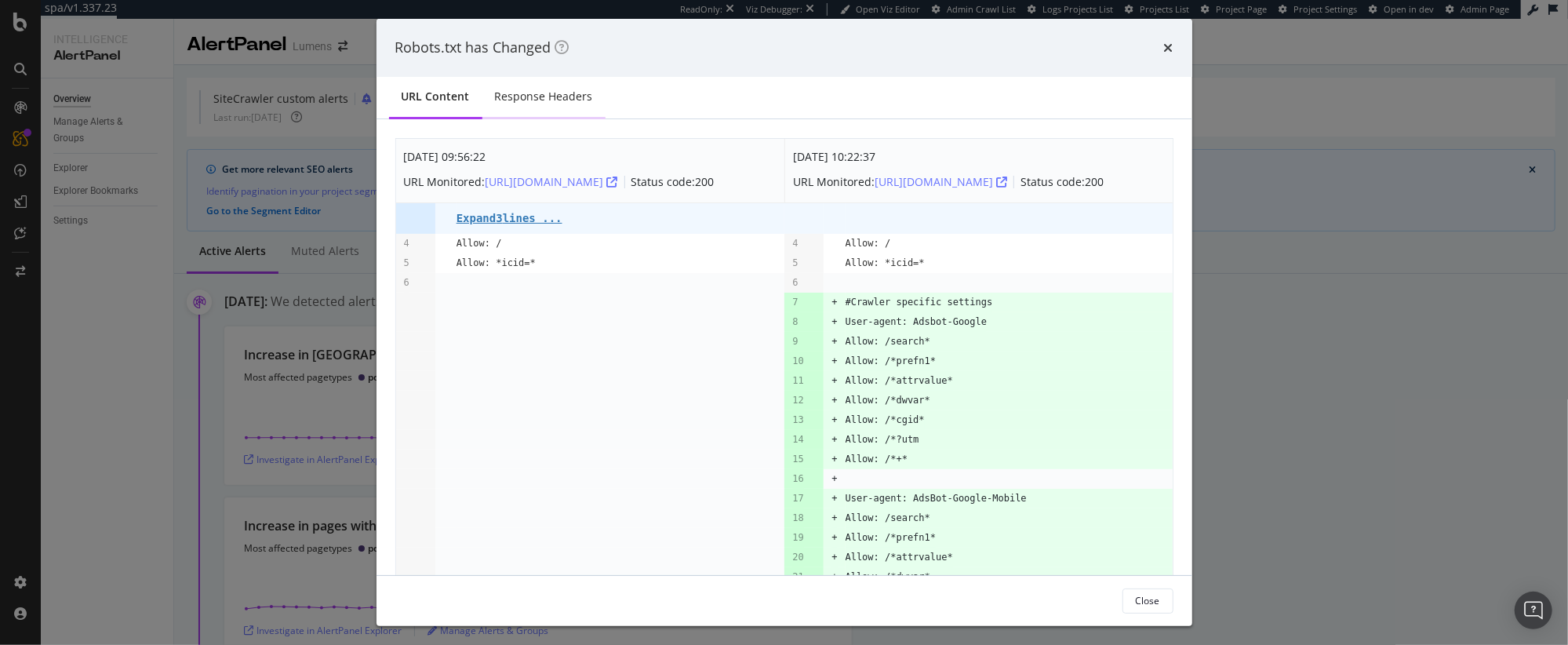
click at [548, 94] on div "Response Headers" at bounding box center [544, 96] width 98 height 15
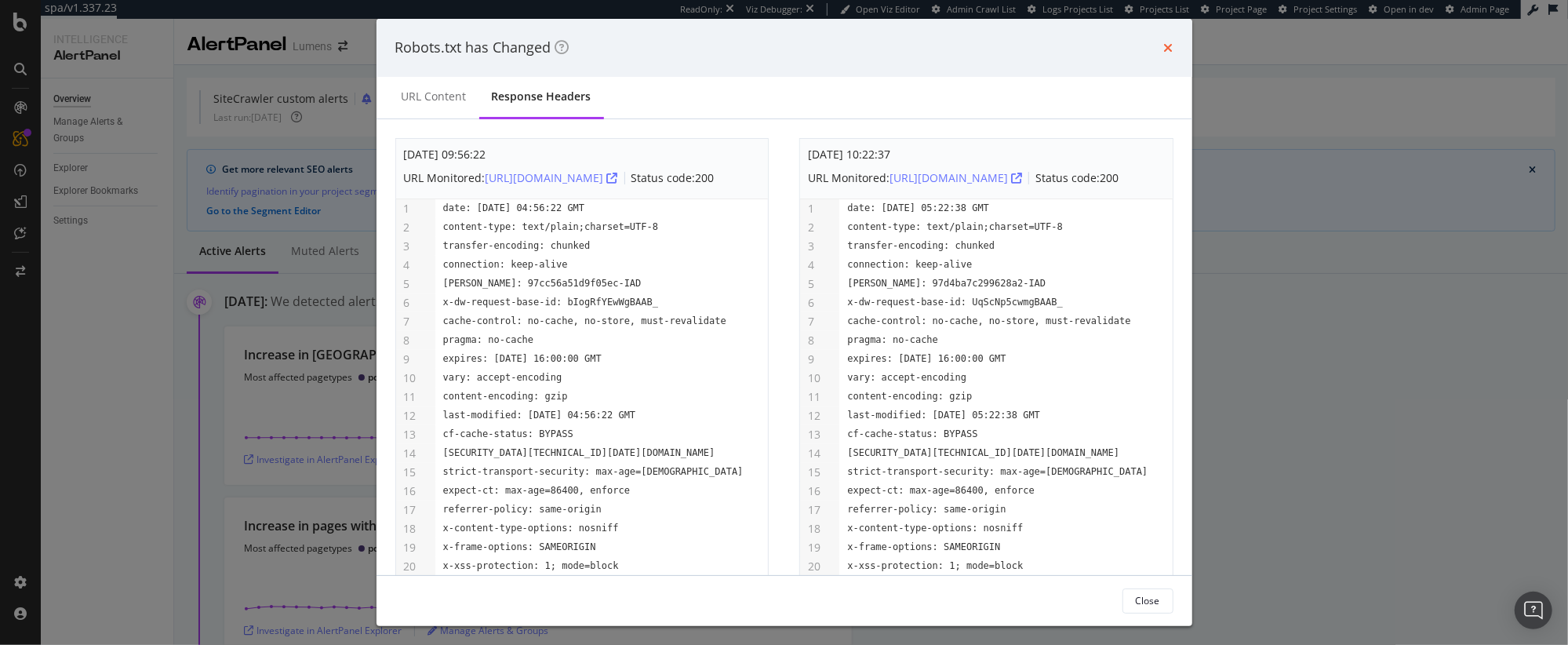
click at [1165, 49] on icon "times" at bounding box center [1168, 47] width 9 height 13
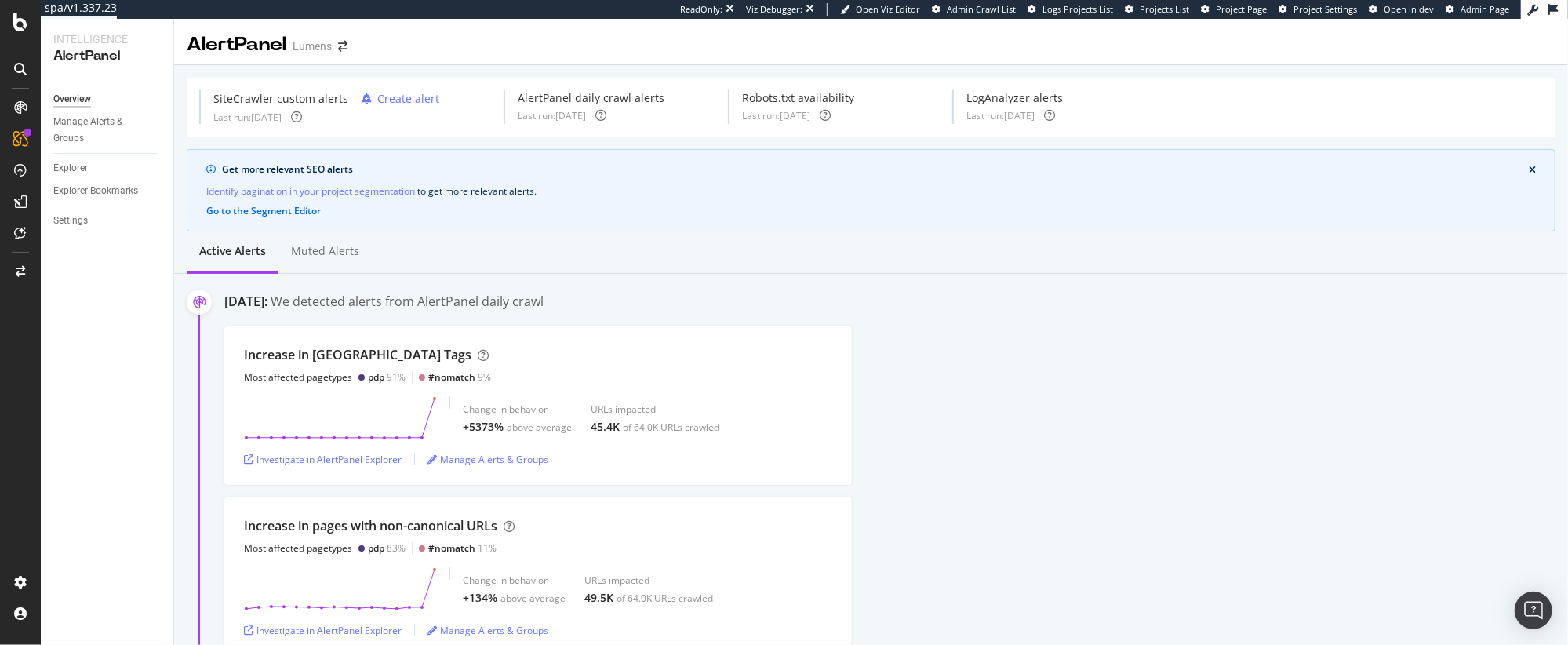
click at [257, 49] on div "AlertPanel" at bounding box center [237, 45] width 100 height 27
click at [62, 223] on div "Settings" at bounding box center [70, 221] width 34 height 16
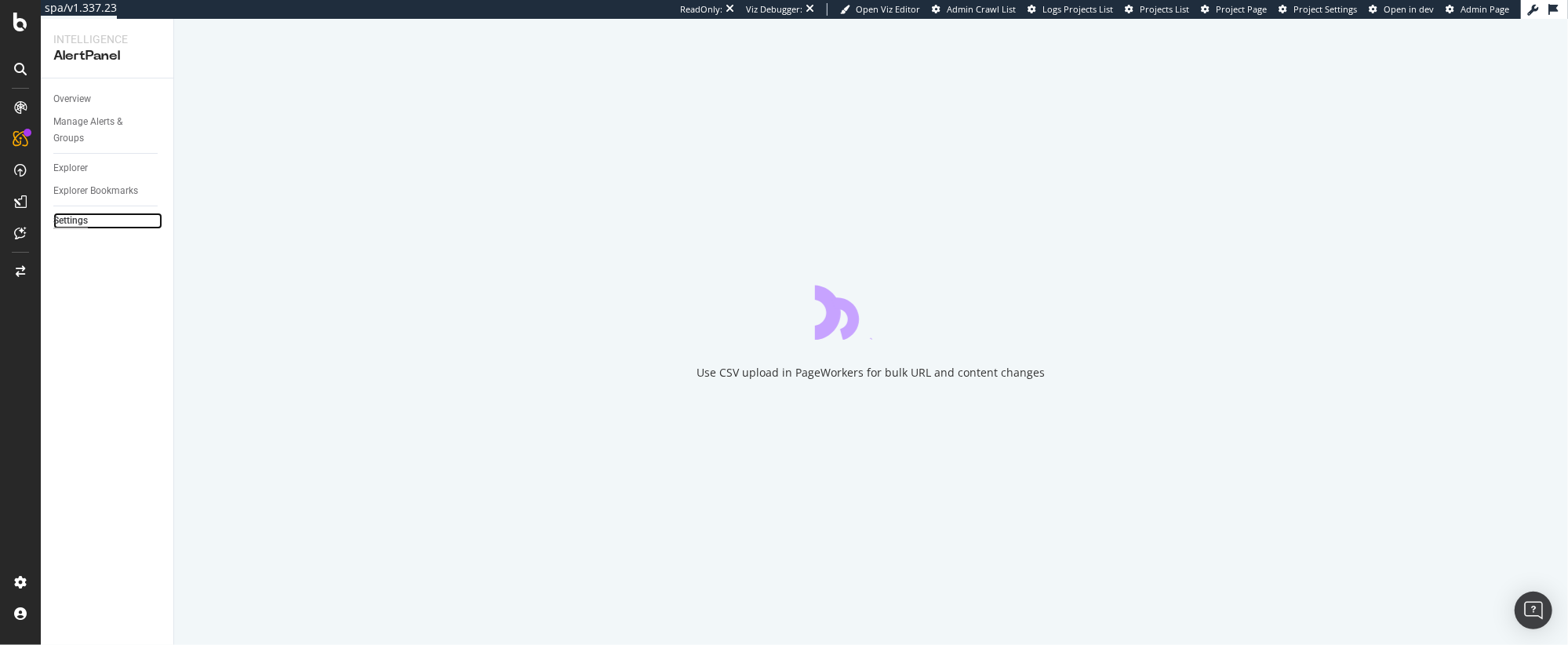
select select "02"
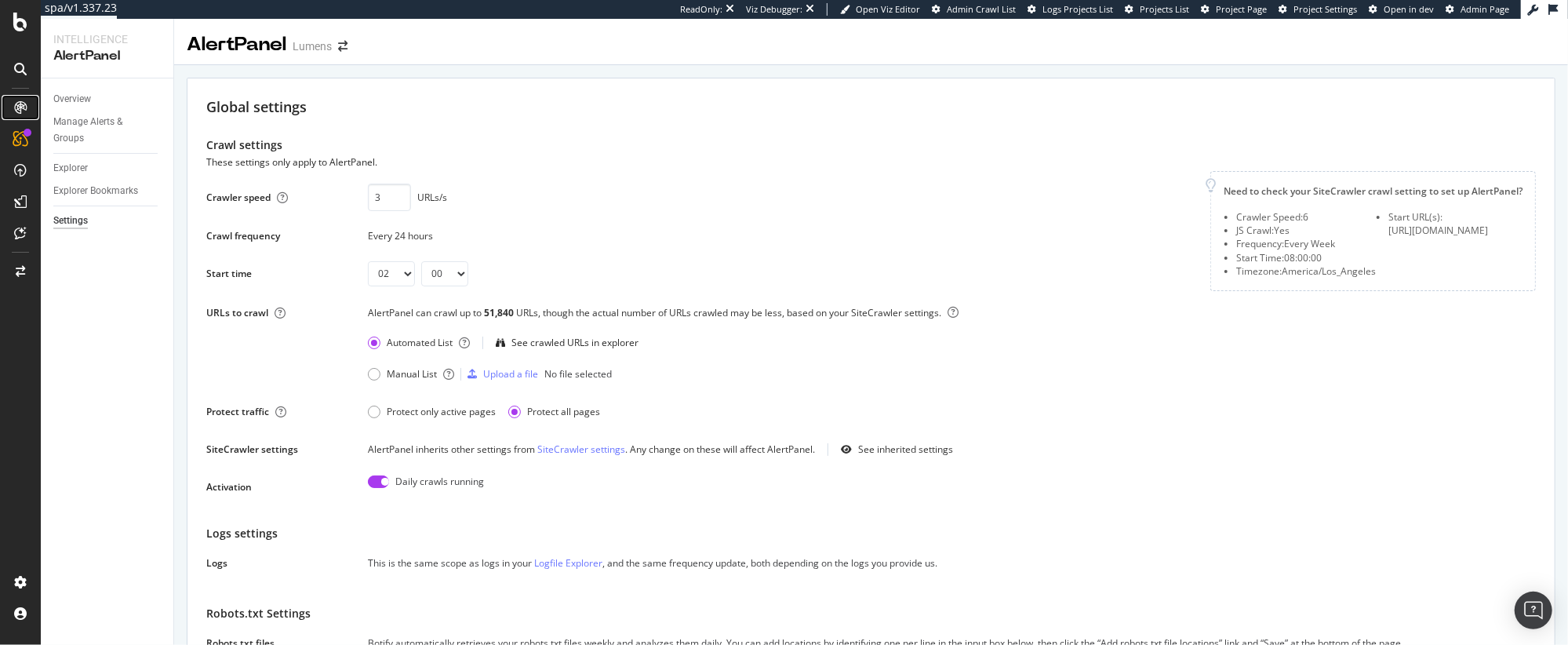
click at [21, 107] on icon at bounding box center [20, 107] width 13 height 13
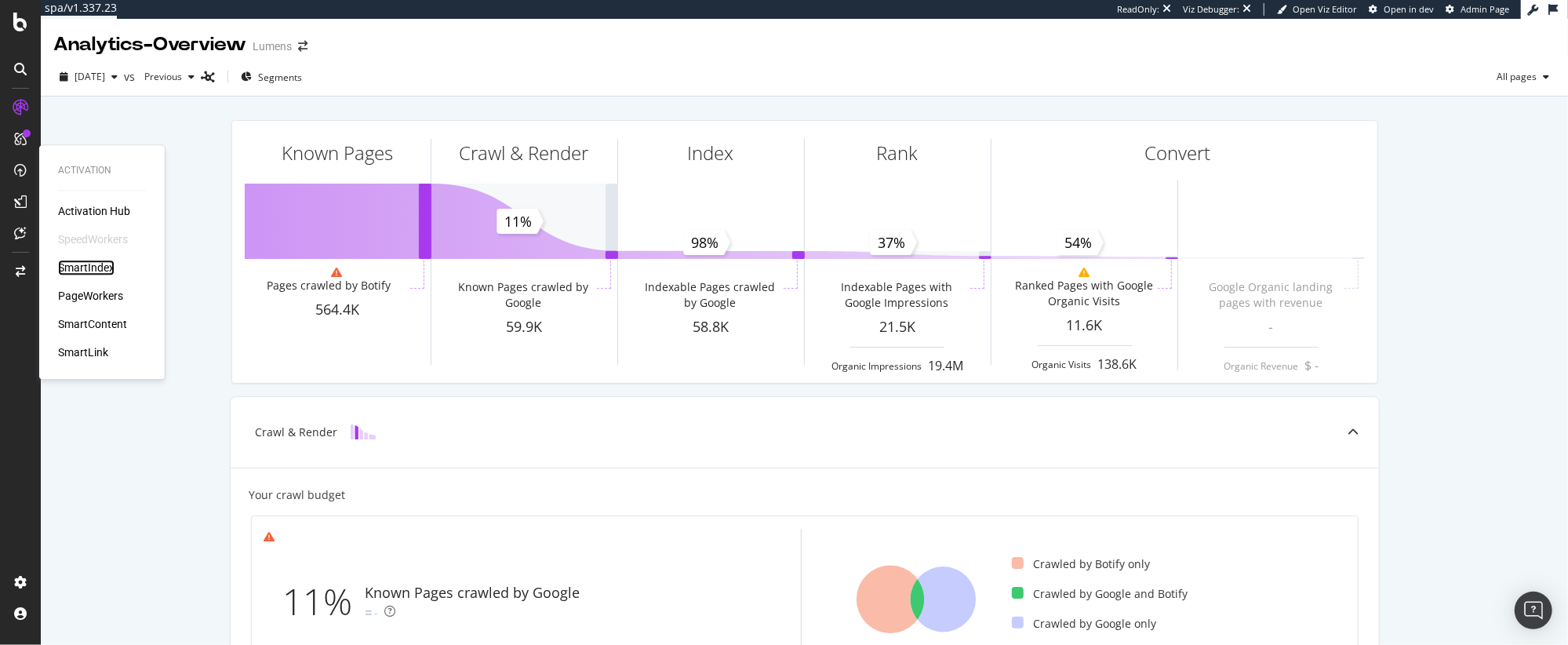
click at [79, 269] on div "SmartIndex" at bounding box center [87, 267] width 57 height 15
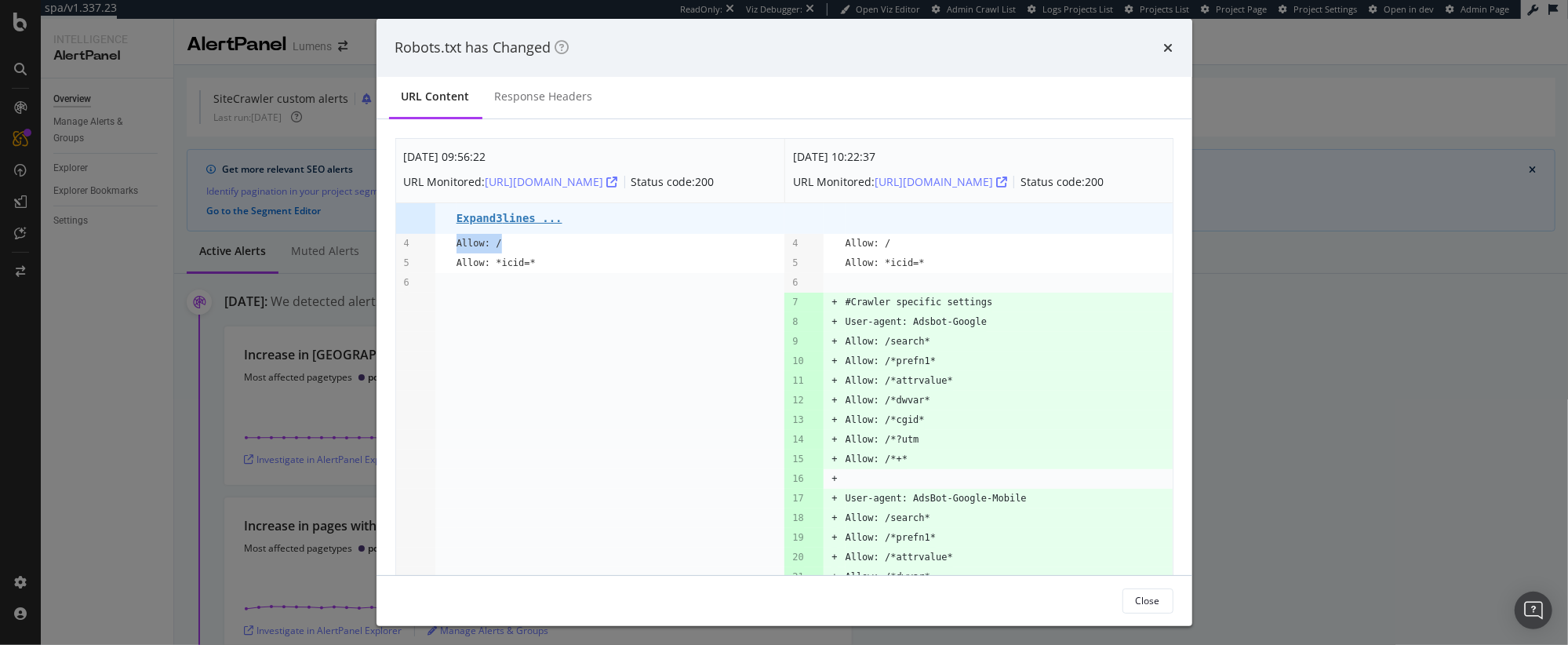
drag, startPoint x: 544, startPoint y: 258, endPoint x: 442, endPoint y: 256, distance: 102.0
click at [442, 253] on tr "4 Allow: / 4 Allow: /" at bounding box center [784, 243] width 777 height 20
click at [535, 224] on pre "Expand 3 lines ..." at bounding box center [509, 218] width 106 height 13
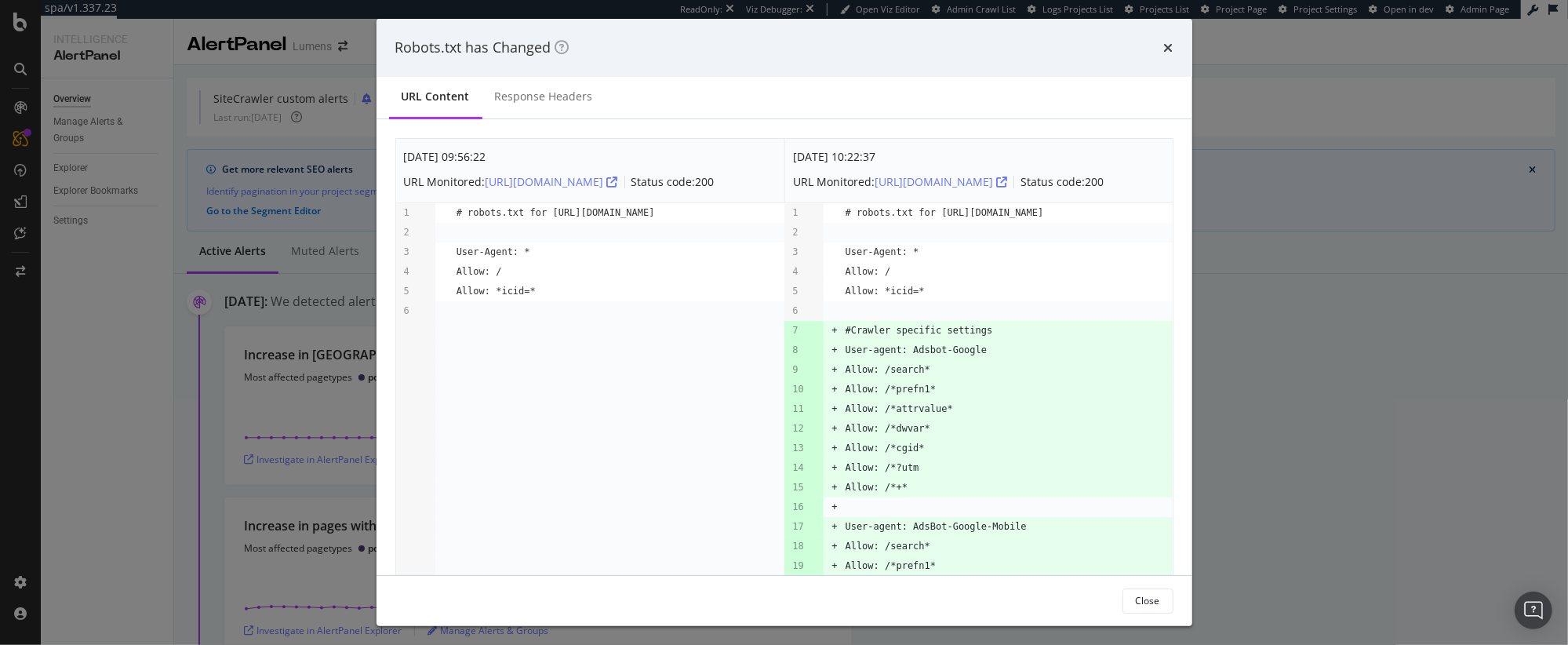
click at [470, 154] on div "[DATE] 09:56:22" at bounding box center [560, 156] width 311 height 20
drag, startPoint x: 470, startPoint y: 154, endPoint x: 423, endPoint y: 155, distance: 47.0
click at [423, 155] on div "Sep. 9th 2025 09:56:22" at bounding box center [560, 156] width 311 height 20
click at [444, 157] on div "Sep. 9th 2025 09:56:22" at bounding box center [560, 156] width 311 height 20
click at [1175, 432] on div "Sep. 9th 2025 09:56:22 URL Monitored: https://www.lumens.com/robots.txt Status …" at bounding box center [784, 347] width 815 height 456
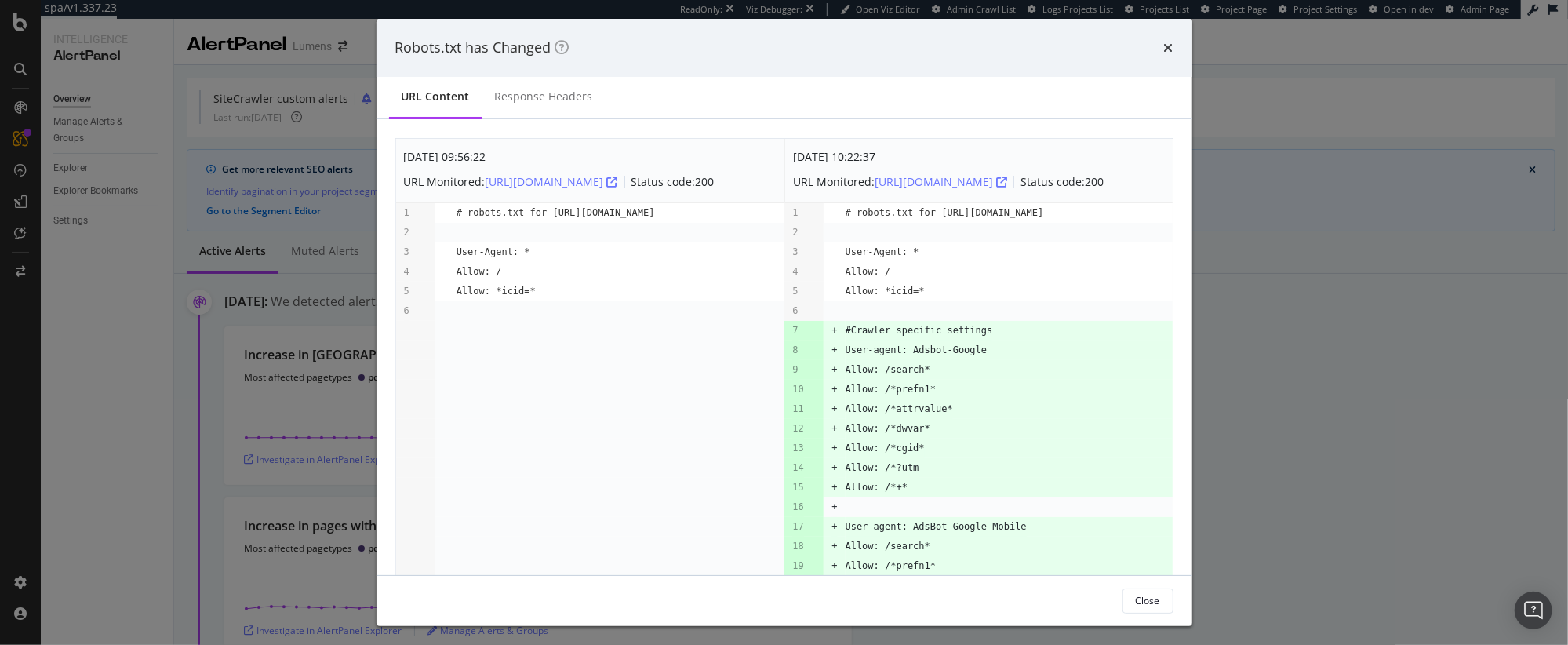
click at [1293, 429] on div "Robots.txt has Changed URL Content Response Headers Sep. 9th 2025 09:56:22 URL …" at bounding box center [784, 322] width 1568 height 645
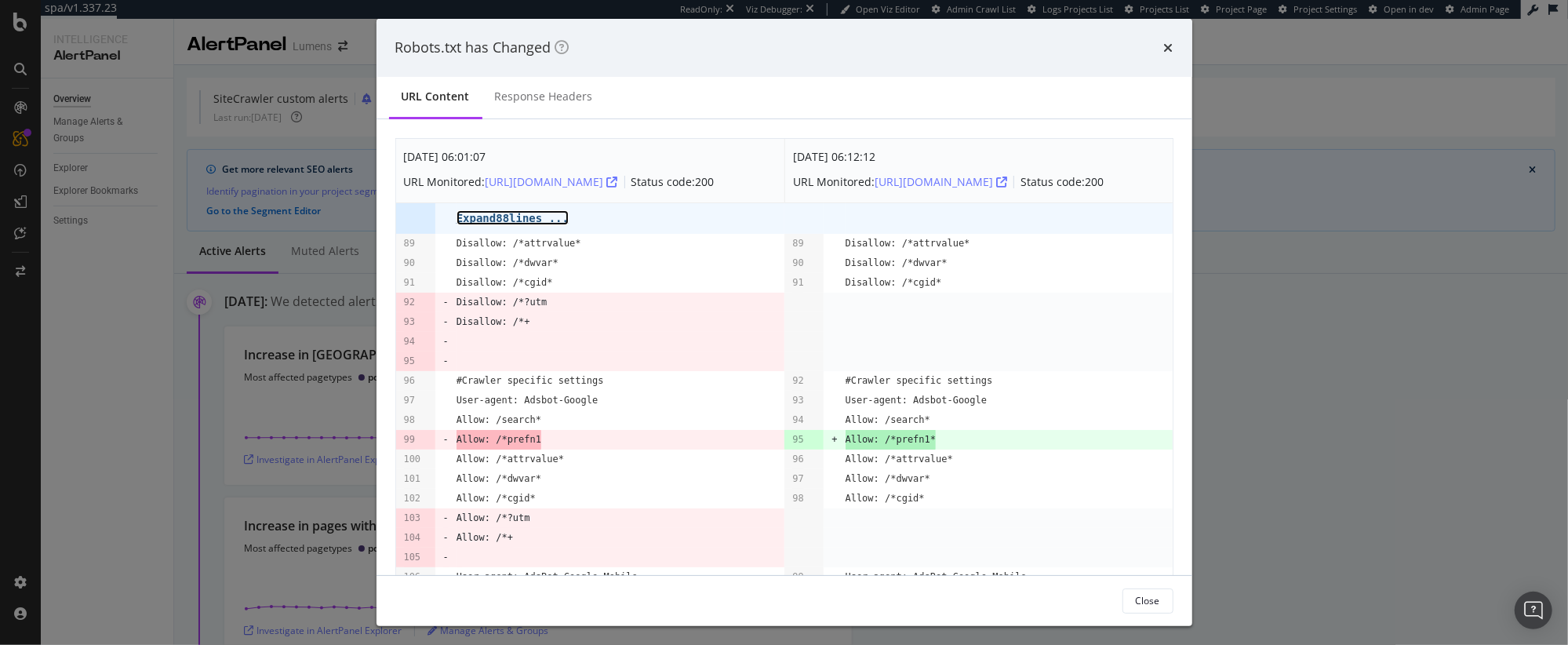
click at [532, 224] on pre "Expand 88 lines ..." at bounding box center [512, 218] width 112 height 13
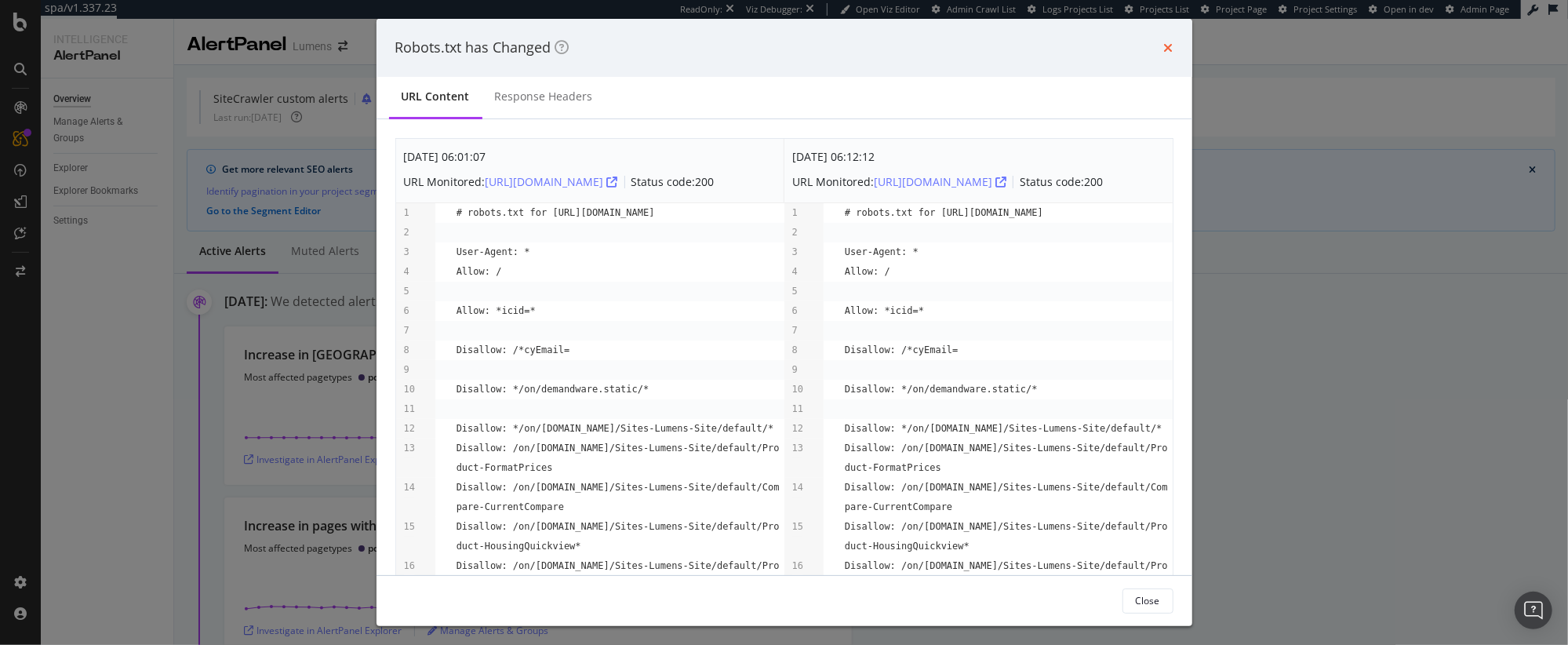
click at [1169, 49] on icon "times" at bounding box center [1168, 47] width 9 height 13
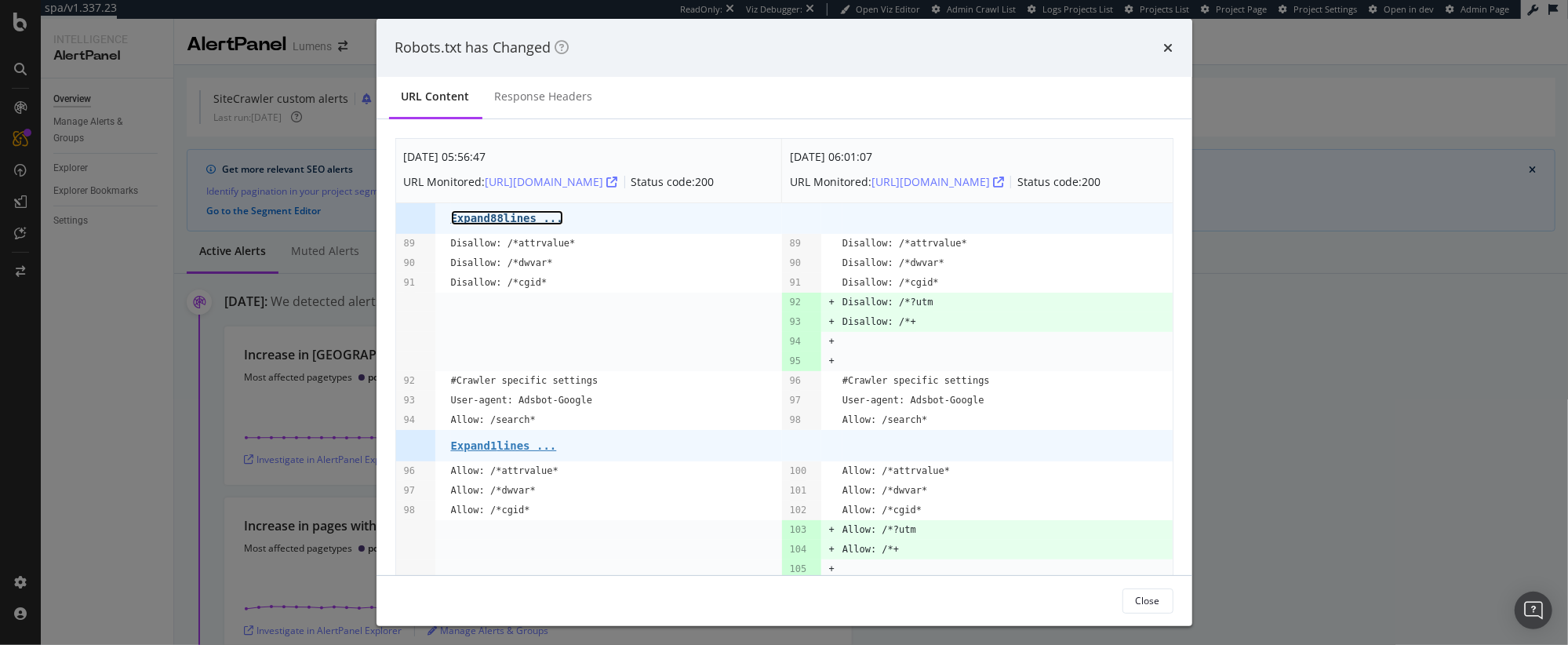
click at [530, 224] on pre "Expand 88 lines ..." at bounding box center [506, 218] width 112 height 13
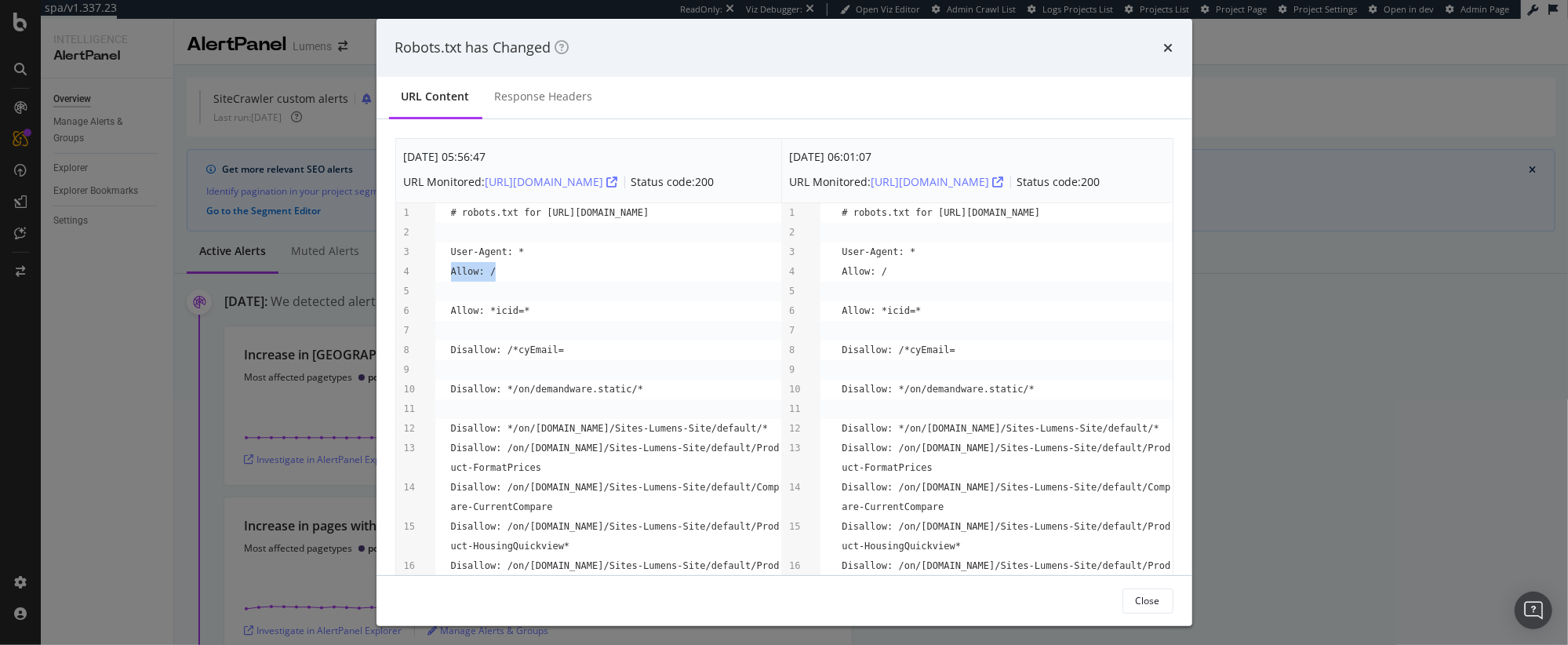
drag, startPoint x: 536, startPoint y: 285, endPoint x: 438, endPoint y: 279, distance: 98.2
click at [438, 279] on tr "4 Allow: / 4 Allow: /" at bounding box center [784, 271] width 777 height 20
click at [542, 341] on td "modal" at bounding box center [616, 331] width 331 height 20
click at [162, 383] on div "Robots.txt has Changed URL Content Response Headers Aug. 25th 2025 05:56:47 URL…" at bounding box center [784, 322] width 1568 height 645
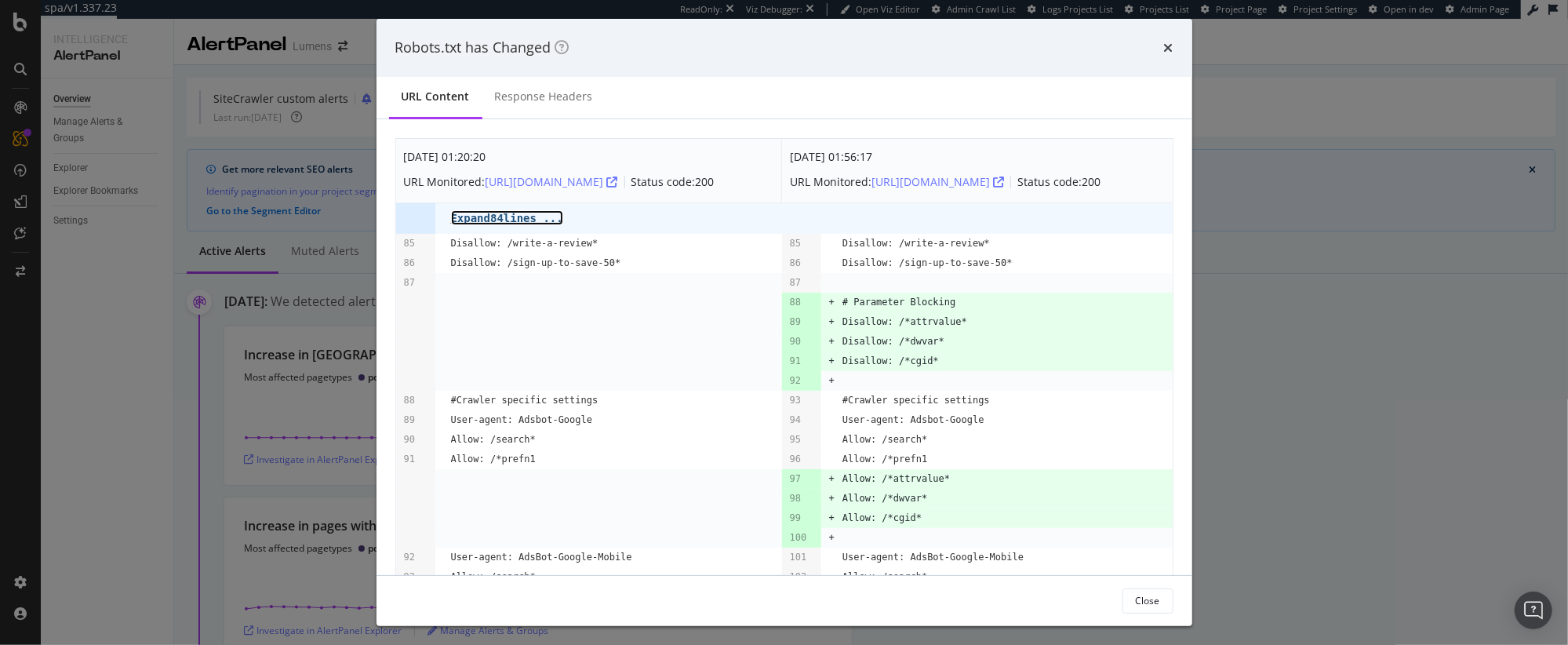
click at [534, 224] on pre "Expand 84 lines ..." at bounding box center [506, 218] width 112 height 13
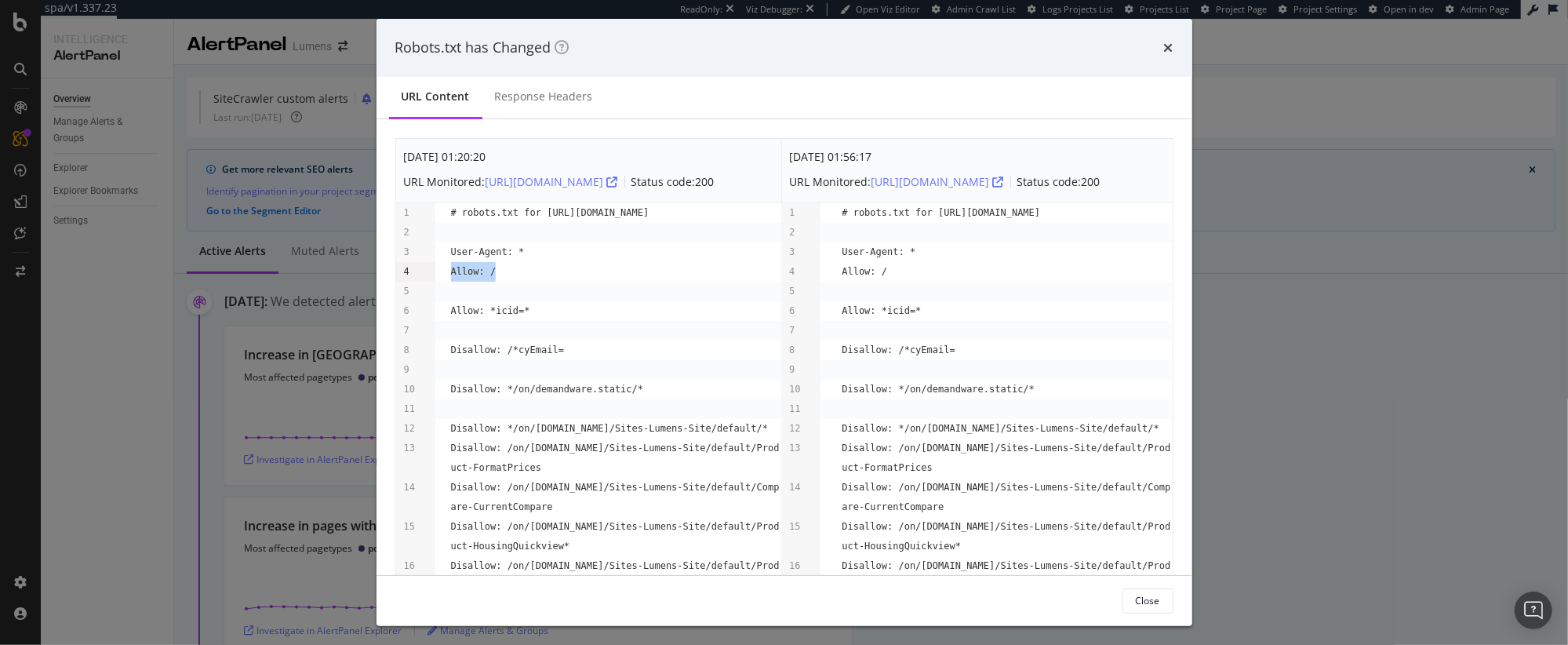
drag, startPoint x: 524, startPoint y: 284, endPoint x: 433, endPoint y: 281, distance: 91.0
click at [433, 281] on tr "4 Allow: / 4 Allow: /" at bounding box center [784, 271] width 777 height 20
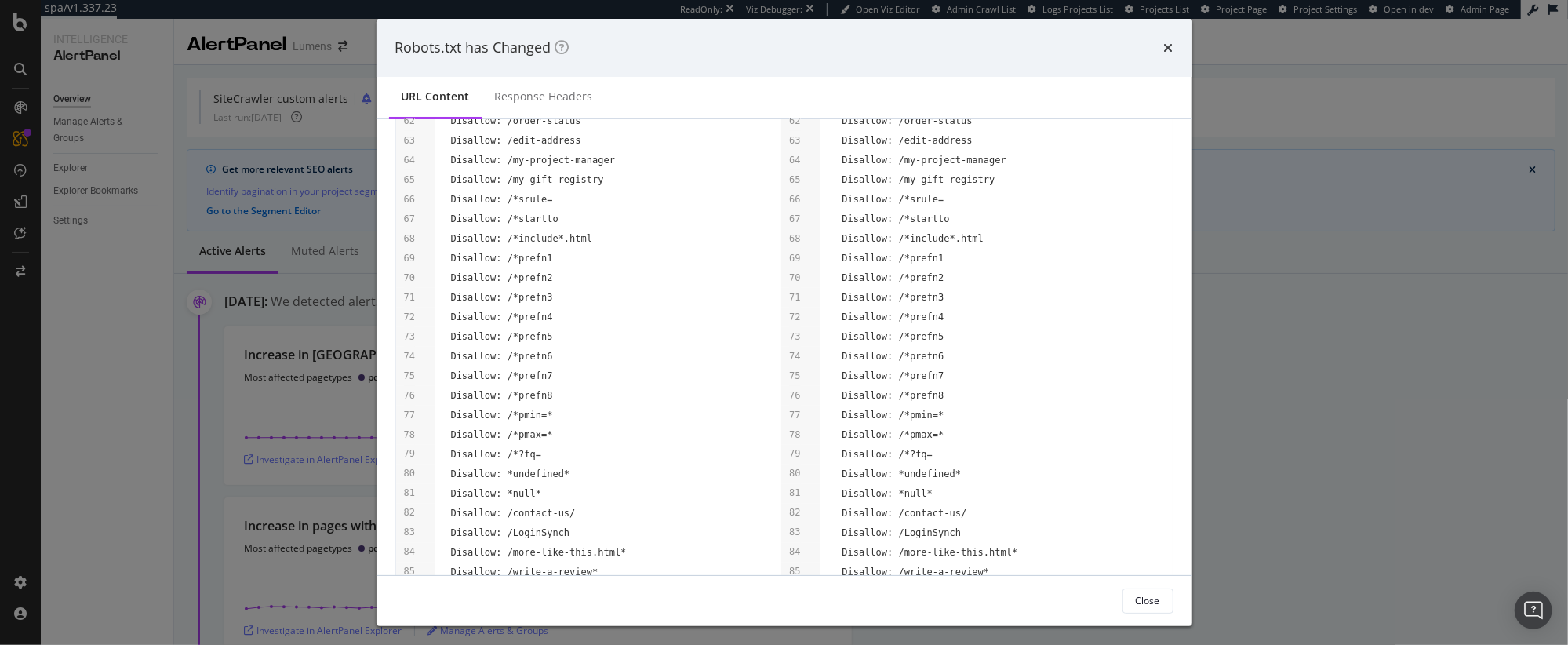
scroll to position [2127, 0]
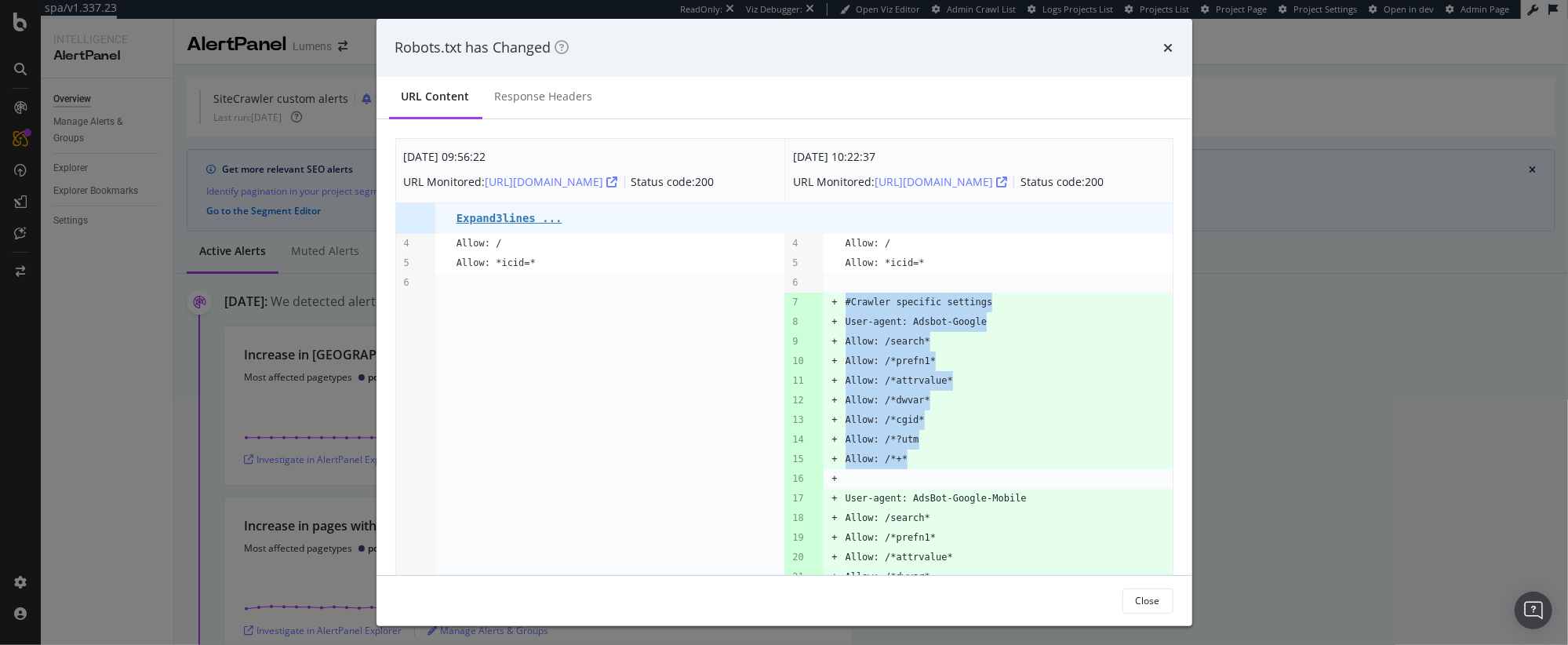
drag, startPoint x: 908, startPoint y: 471, endPoint x: 835, endPoint y: 288, distance: 197.0
click at [1025, 371] on td "Allow: /*prefn1*" at bounding box center [1008, 361] width 327 height 20
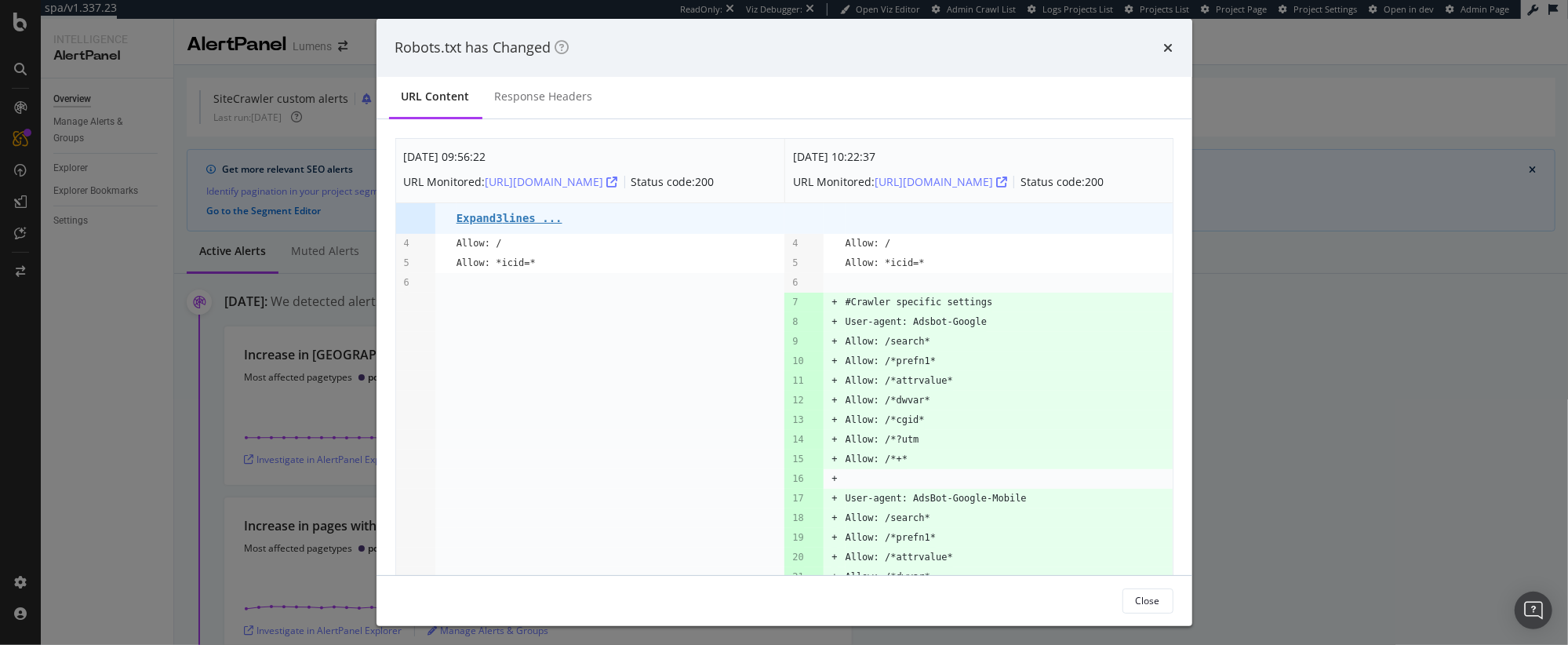
drag, startPoint x: 838, startPoint y: 318, endPoint x: 978, endPoint y: 408, distance: 166.4
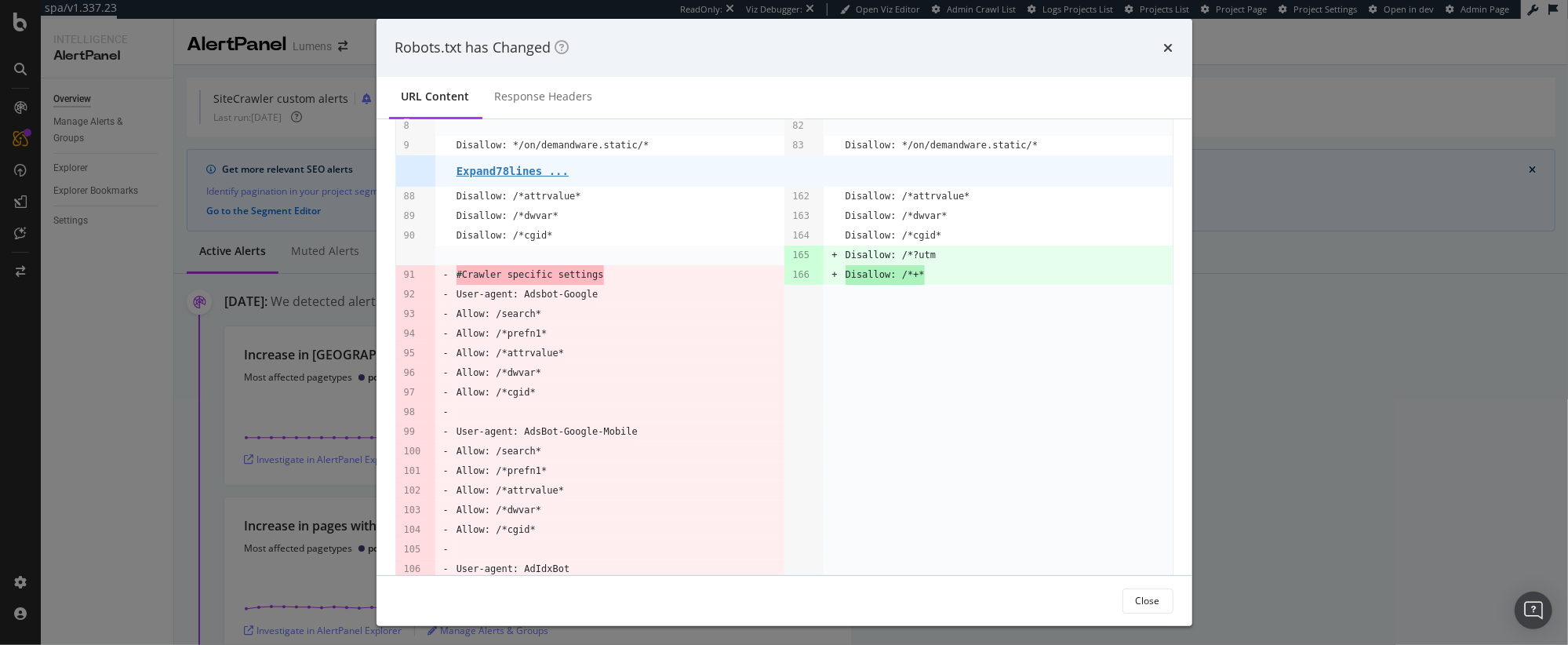
scroll to position [1661, 0]
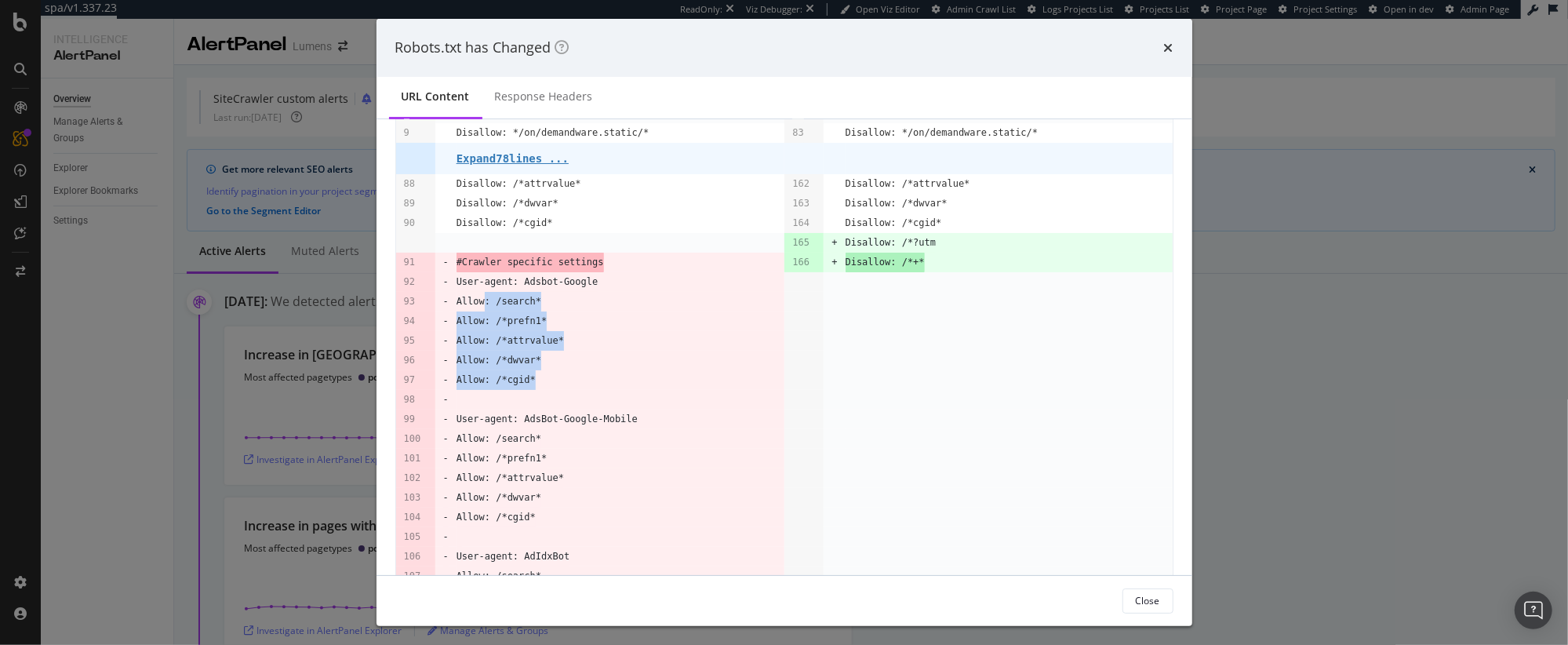
drag, startPoint x: 590, startPoint y: 397, endPoint x: 484, endPoint y: 318, distance: 132.2
click at [667, 332] on td "Allow: /*prefn1*" at bounding box center [621, 321] width 329 height 20
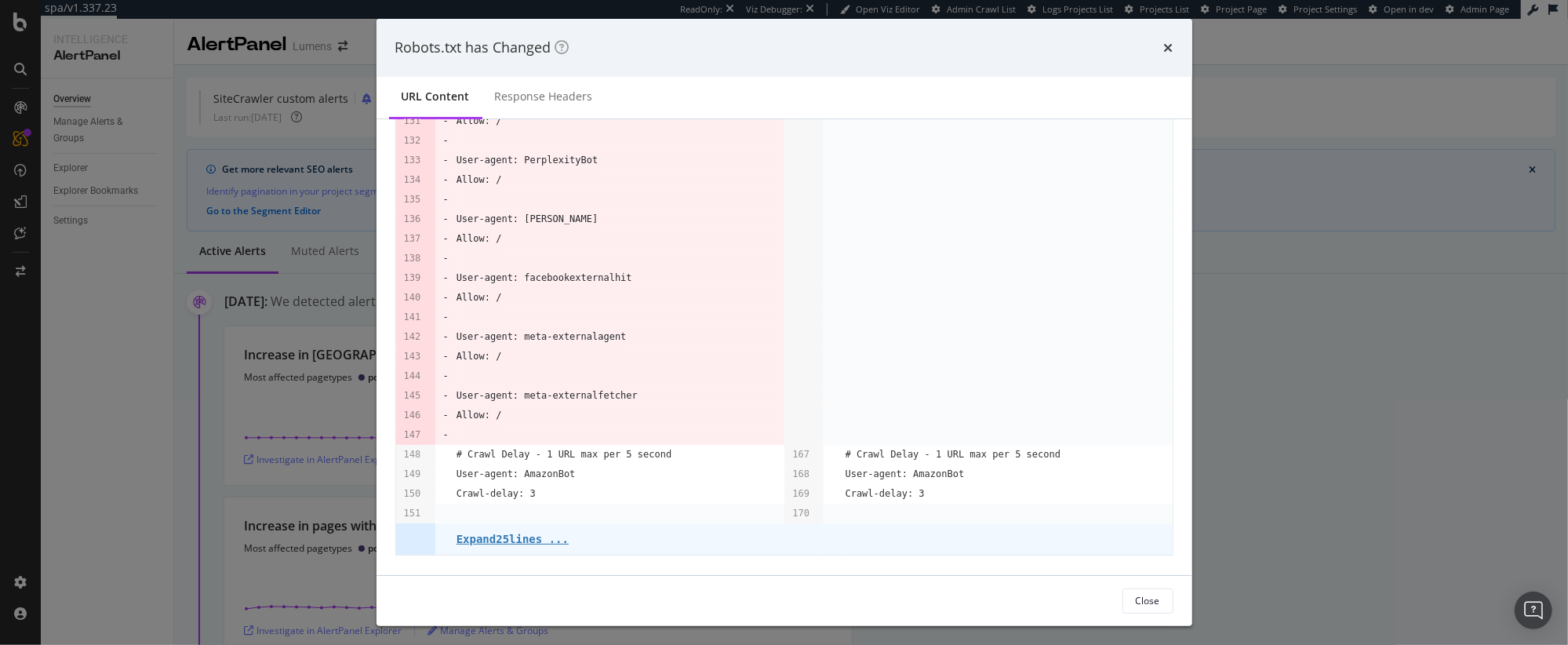
scroll to position [2600, 0]
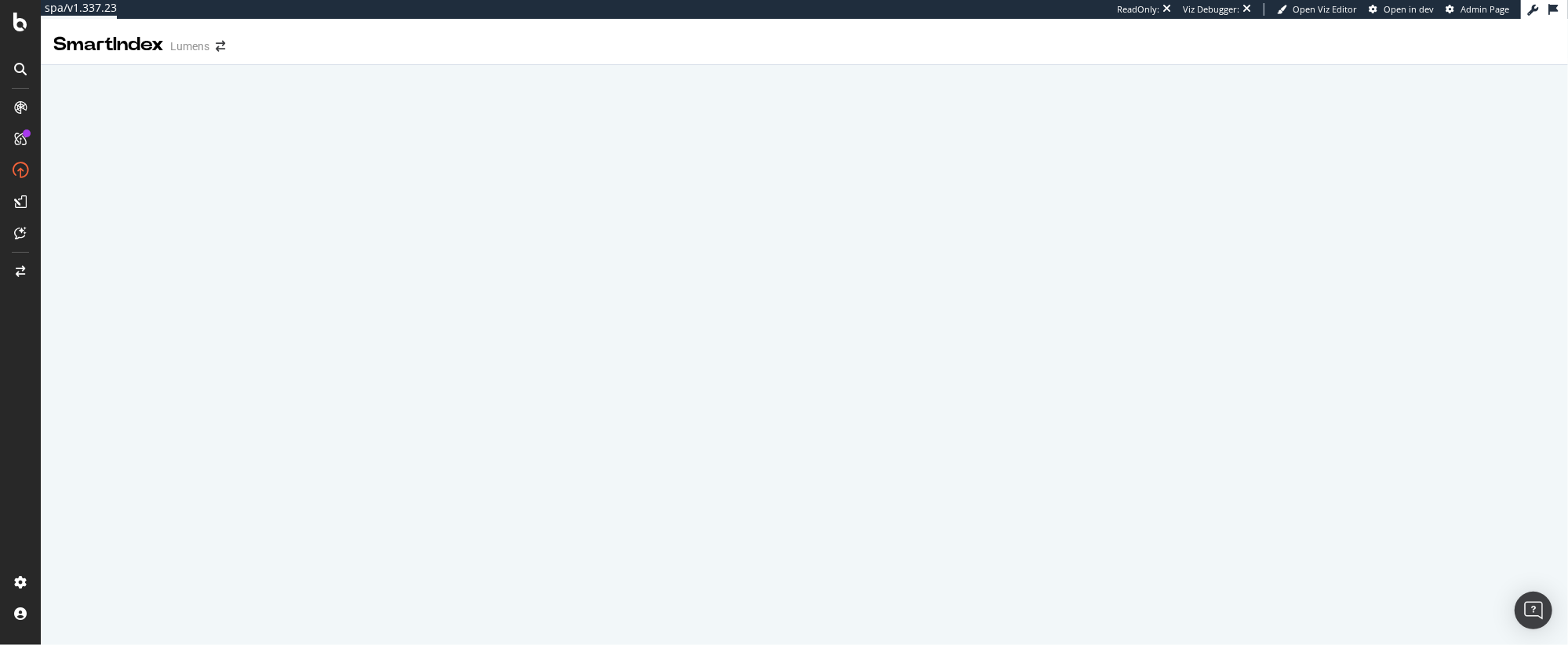
click at [86, 47] on div "SmartIndex" at bounding box center [108, 45] width 111 height 27
